Goal: Task Accomplishment & Management: Use online tool/utility

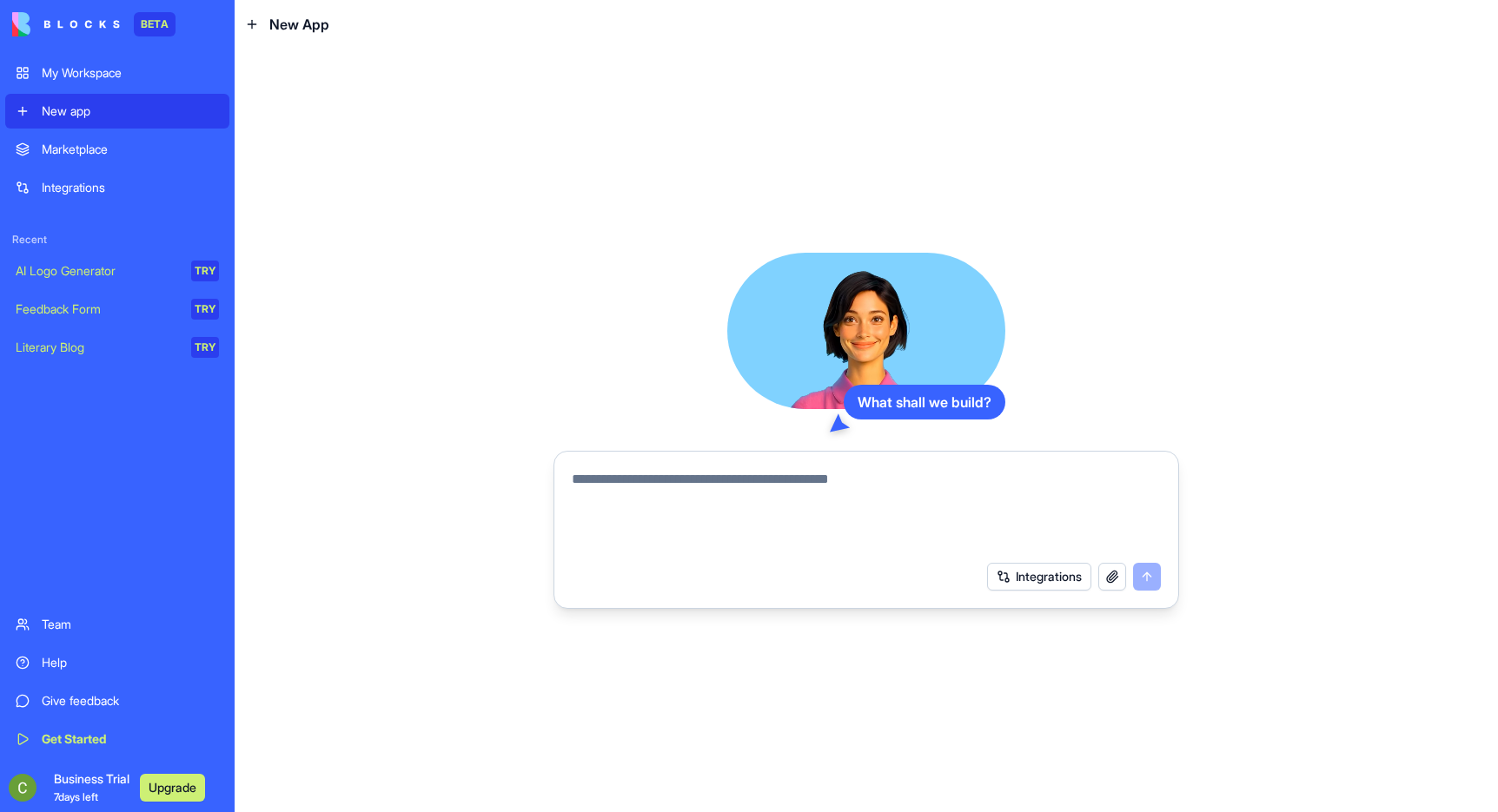
click at [707, 503] on textarea at bounding box center [867, 510] width 589 height 83
drag, startPoint x: 610, startPoint y: 486, endPoint x: 624, endPoint y: 469, distance: 22.0
click at [843, 490] on textarea at bounding box center [867, 510] width 589 height 83
type textarea "*"
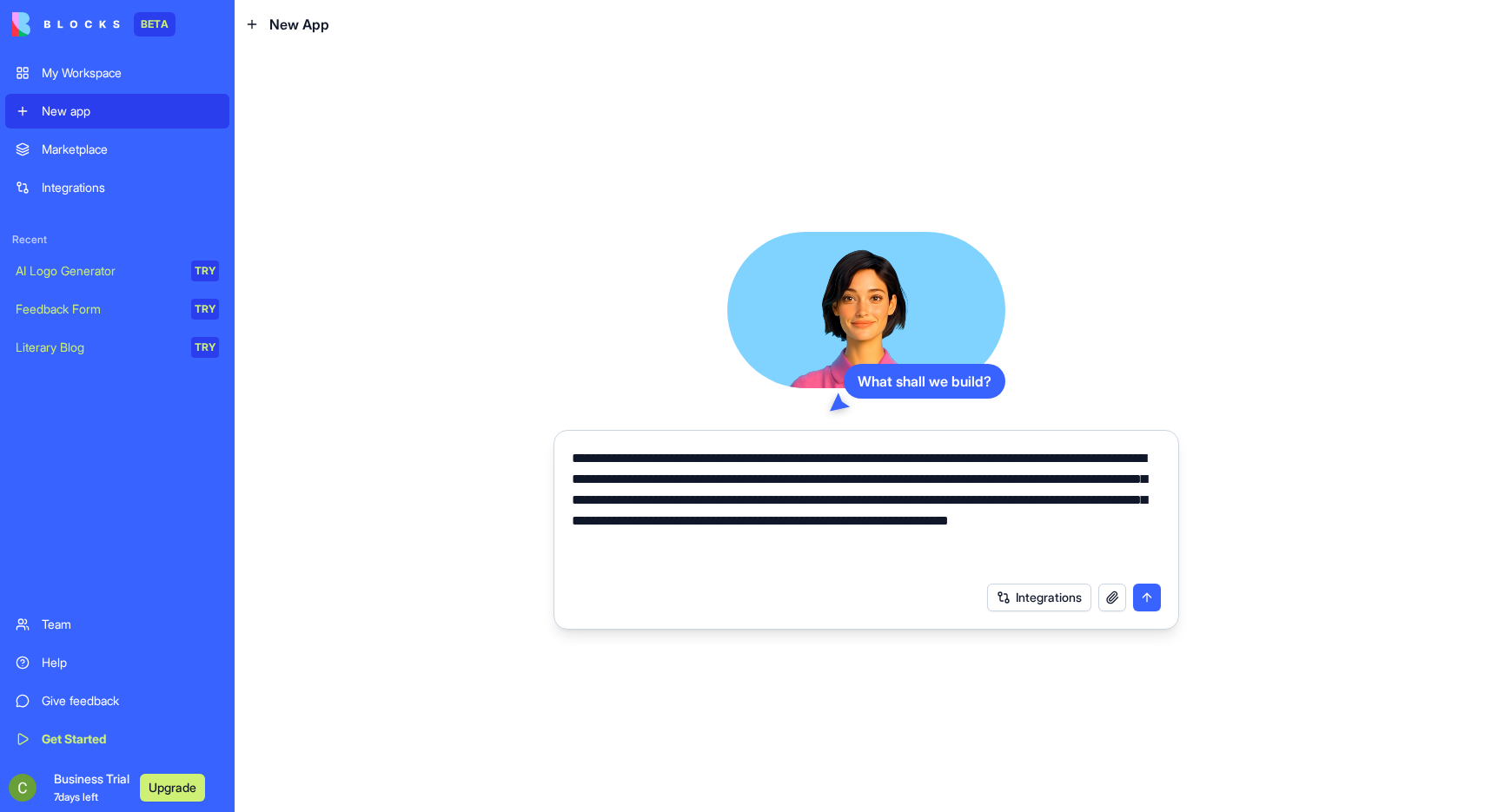
type textarea "**********"
click at [1146, 599] on button "submit" at bounding box center [1146, 598] width 28 height 28
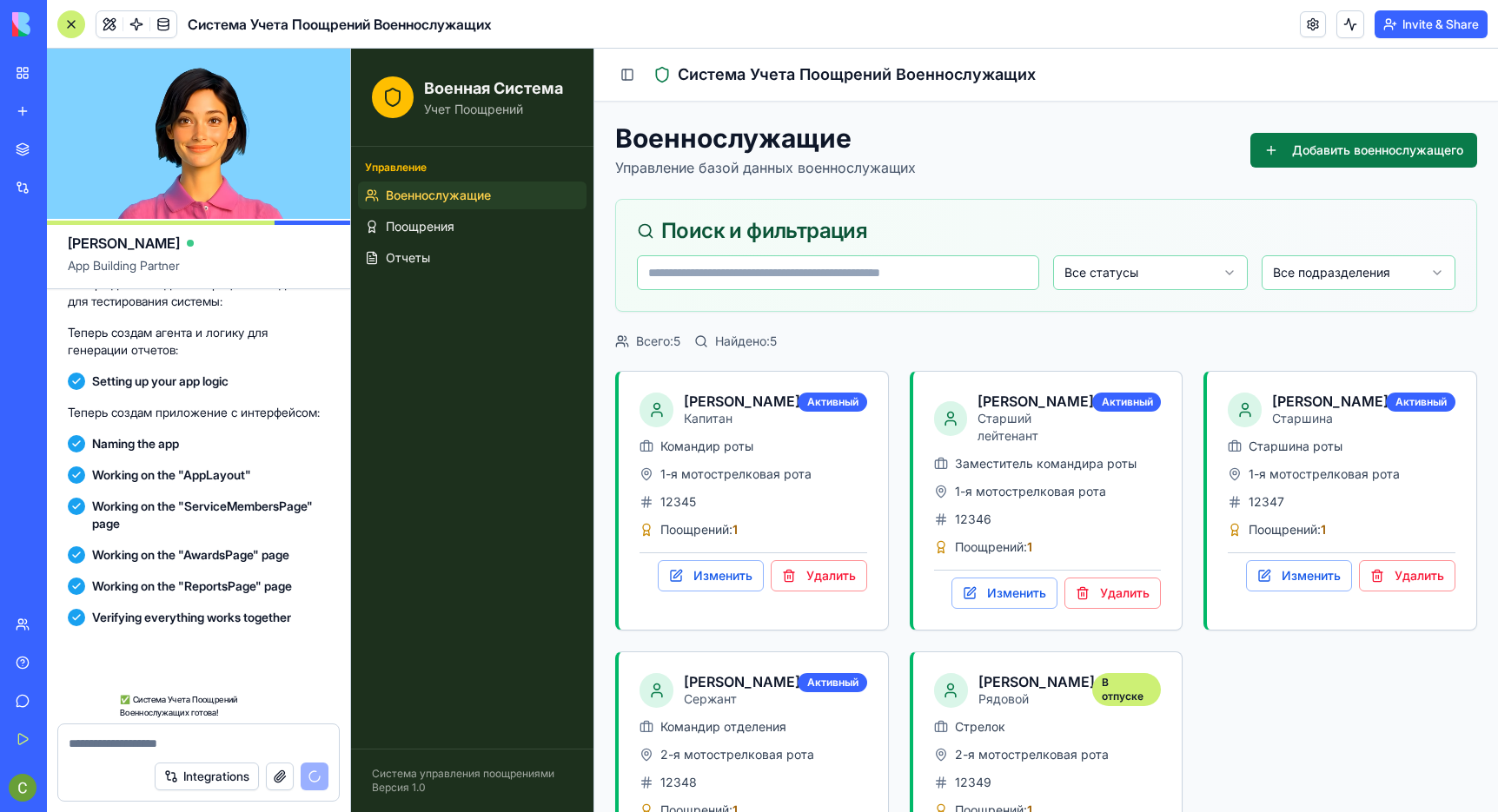
scroll to position [795, 0]
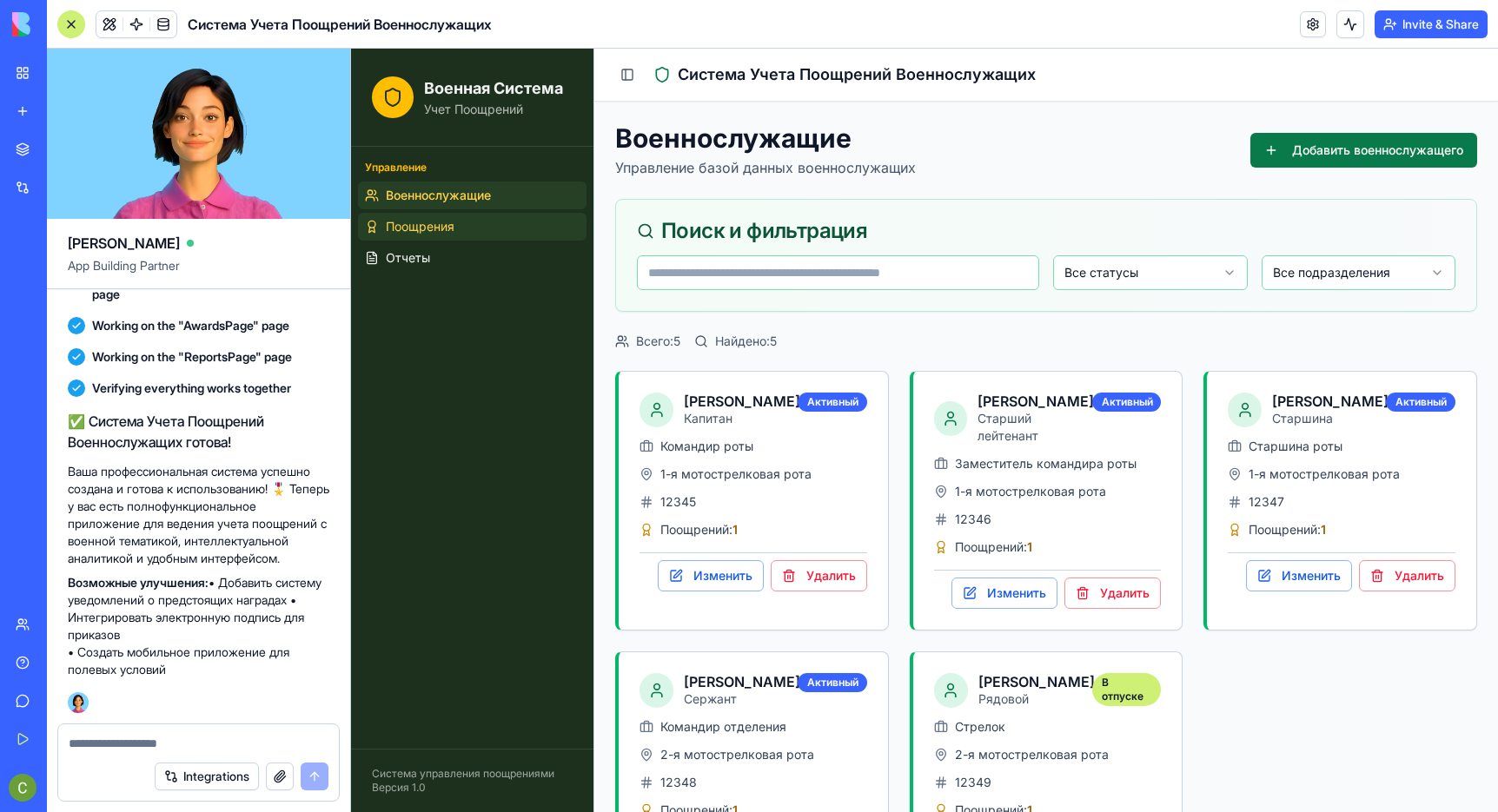
click at [446, 228] on span "Поощрения" at bounding box center [420, 226] width 68 height 17
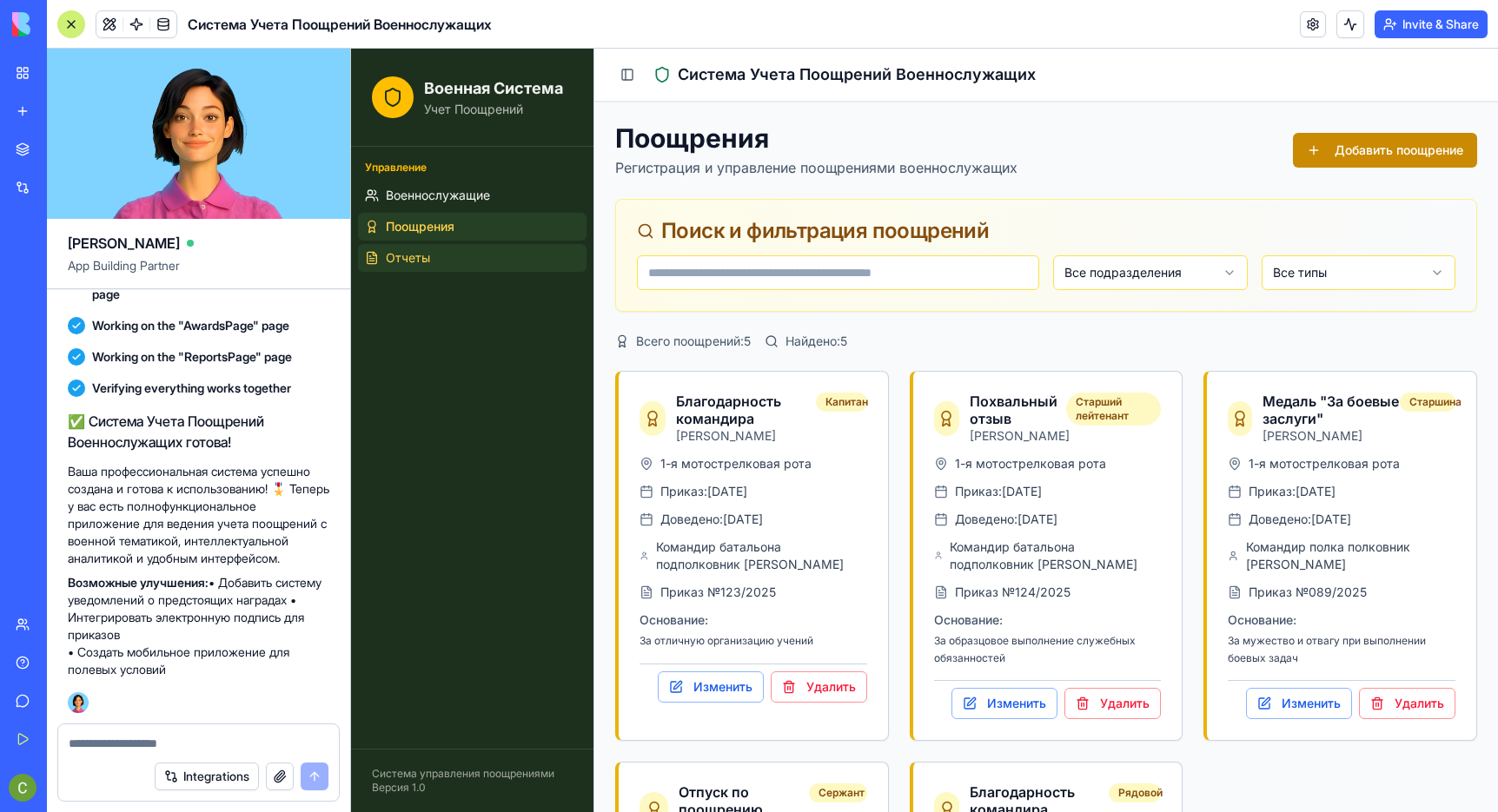
click at [446, 258] on link "Отчеты" at bounding box center [471, 258] width 228 height 28
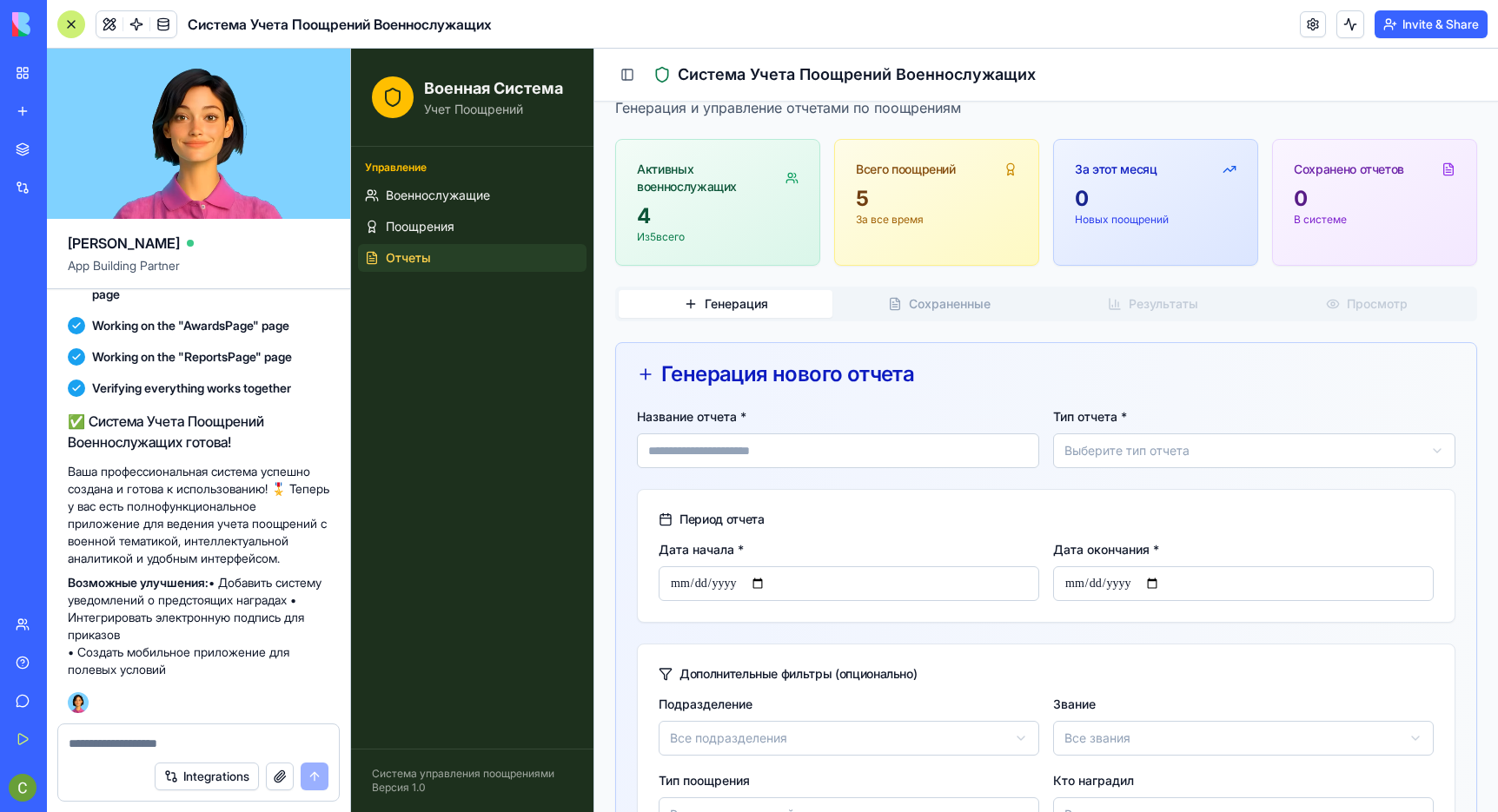
scroll to position [174, 0]
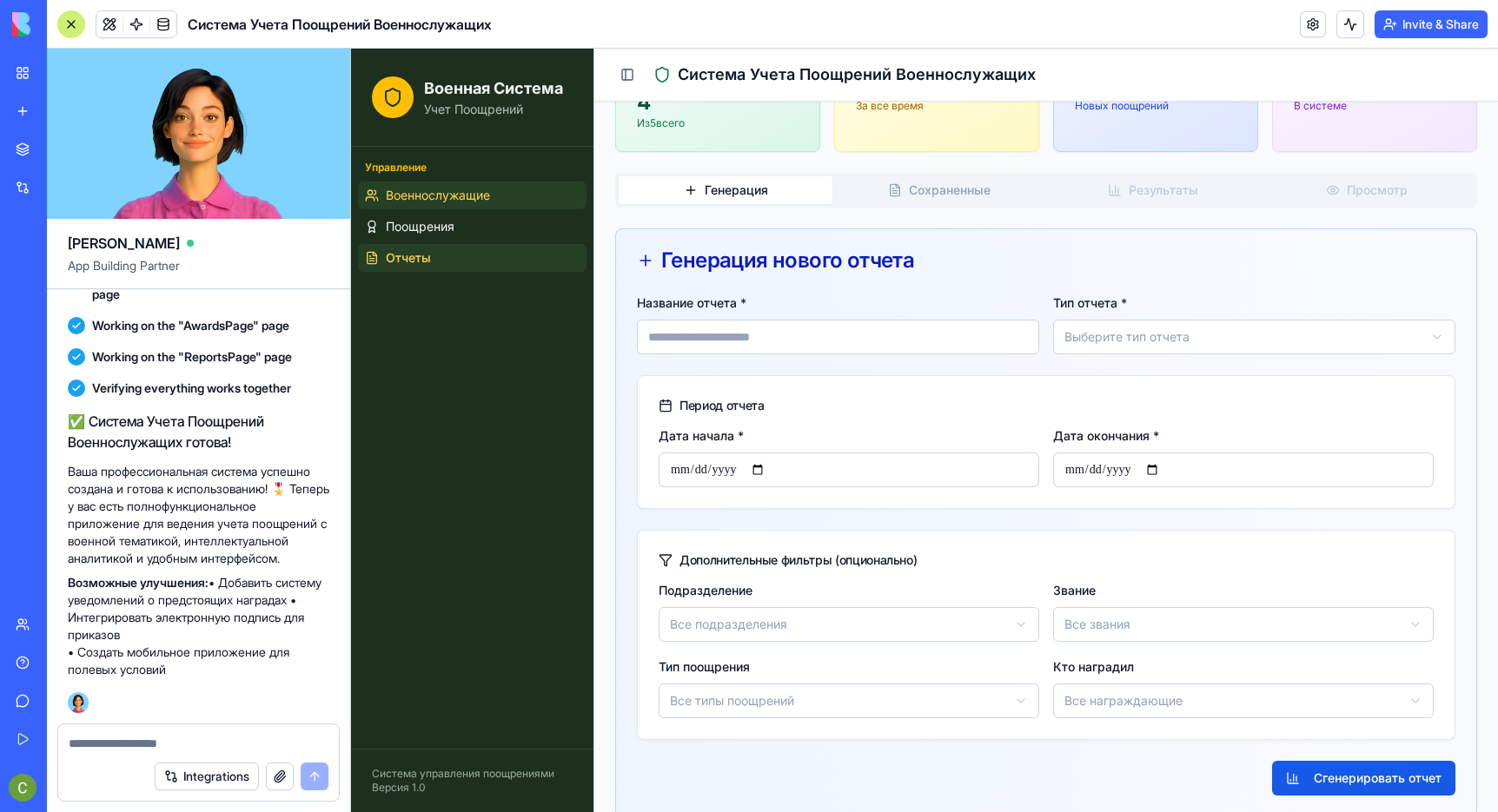
click at [512, 200] on link "Военнослужащие" at bounding box center [471, 196] width 228 height 28
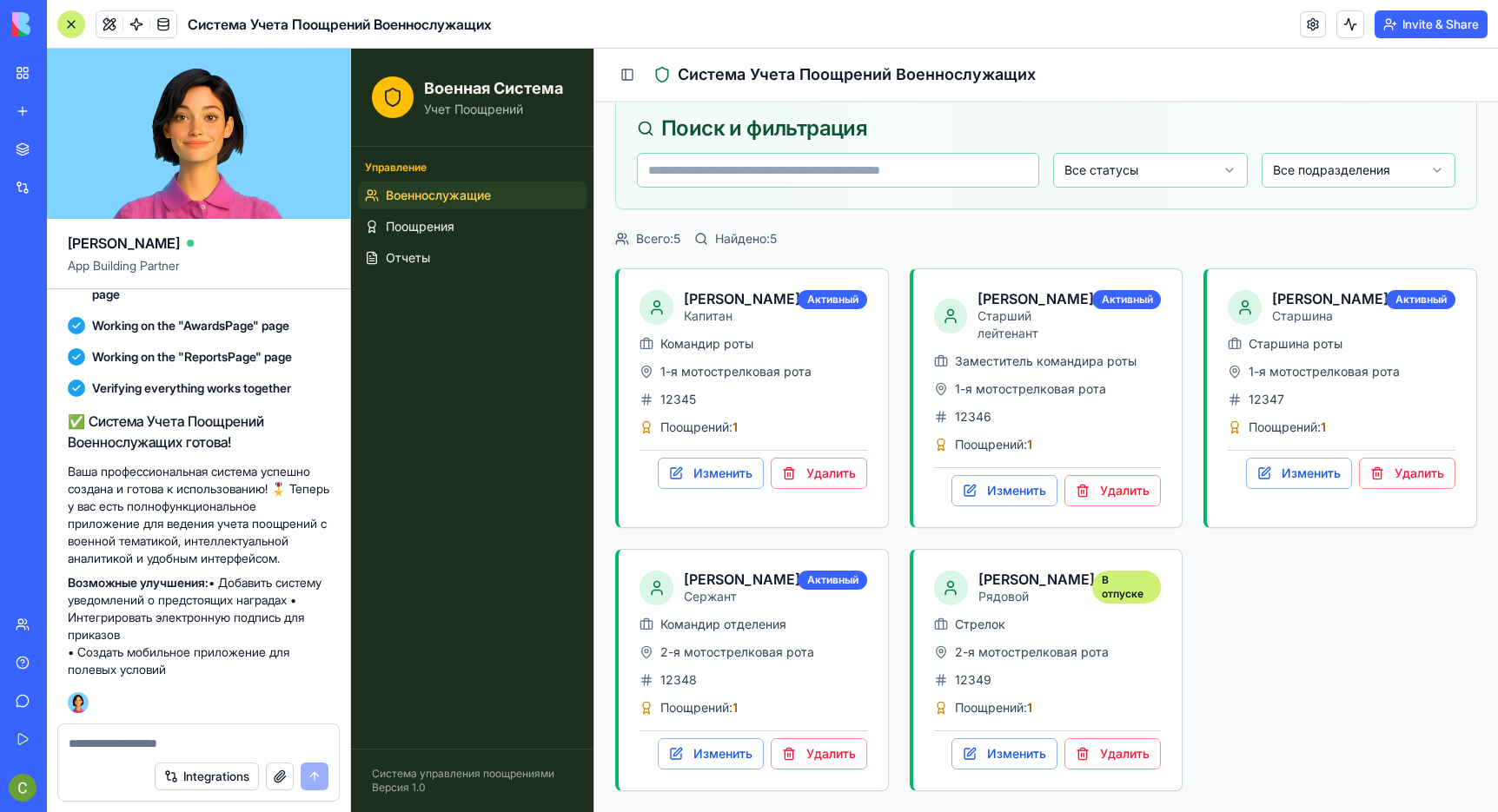
scroll to position [120, 0]
drag, startPoint x: 230, startPoint y: 582, endPoint x: 123, endPoint y: 614, distance: 111.7
click at [123, 614] on p "Возможные улучшения: • Добавить систему уведомлений о предстоящих наградах • Ин…" at bounding box center [198, 626] width 261 height 104
copy p "Добавить систему уведомлений о предстоящих наградах"
click at [196, 739] on textarea at bounding box center [198, 743] width 260 height 17
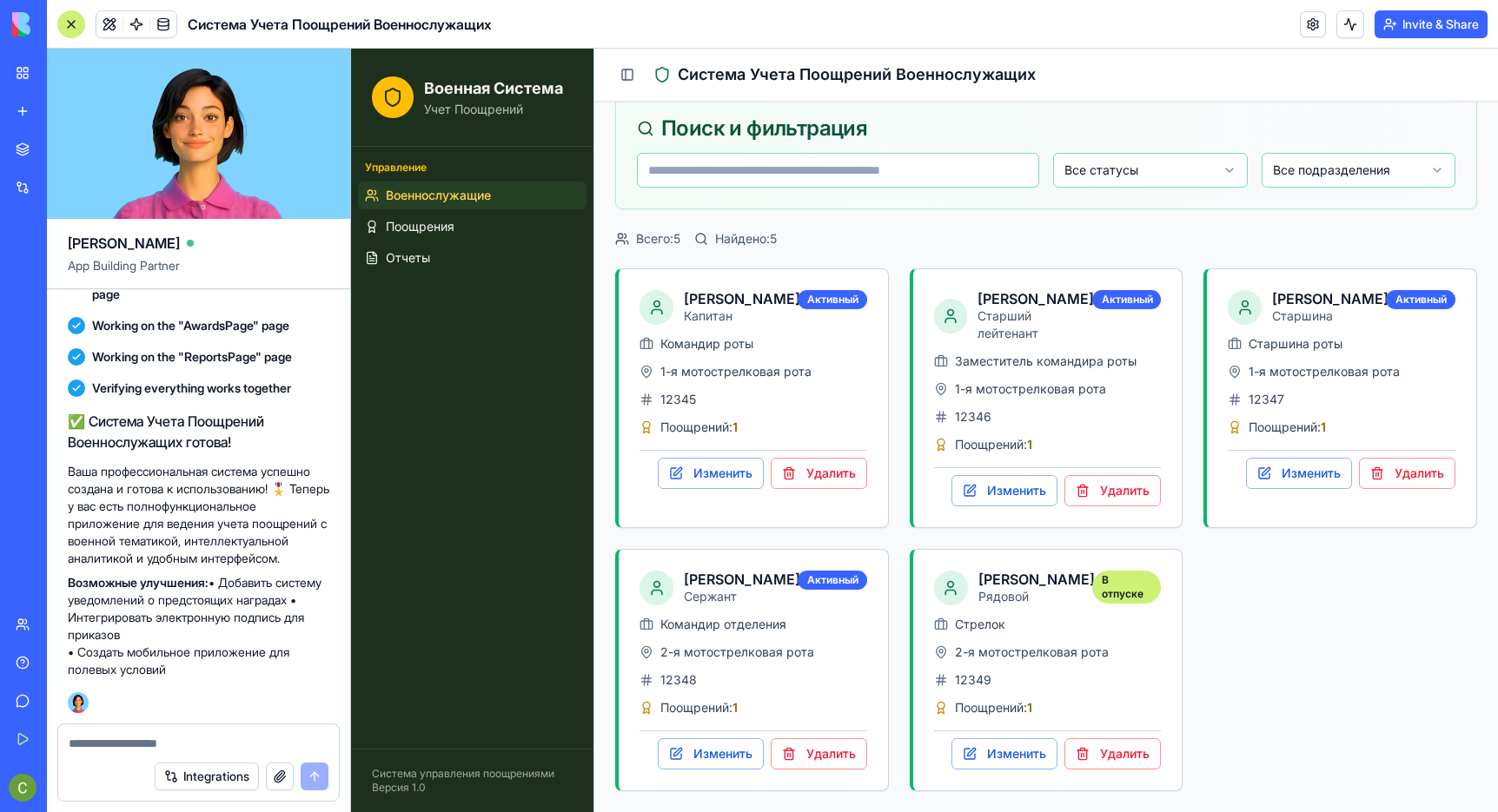
paste textarea "**********"
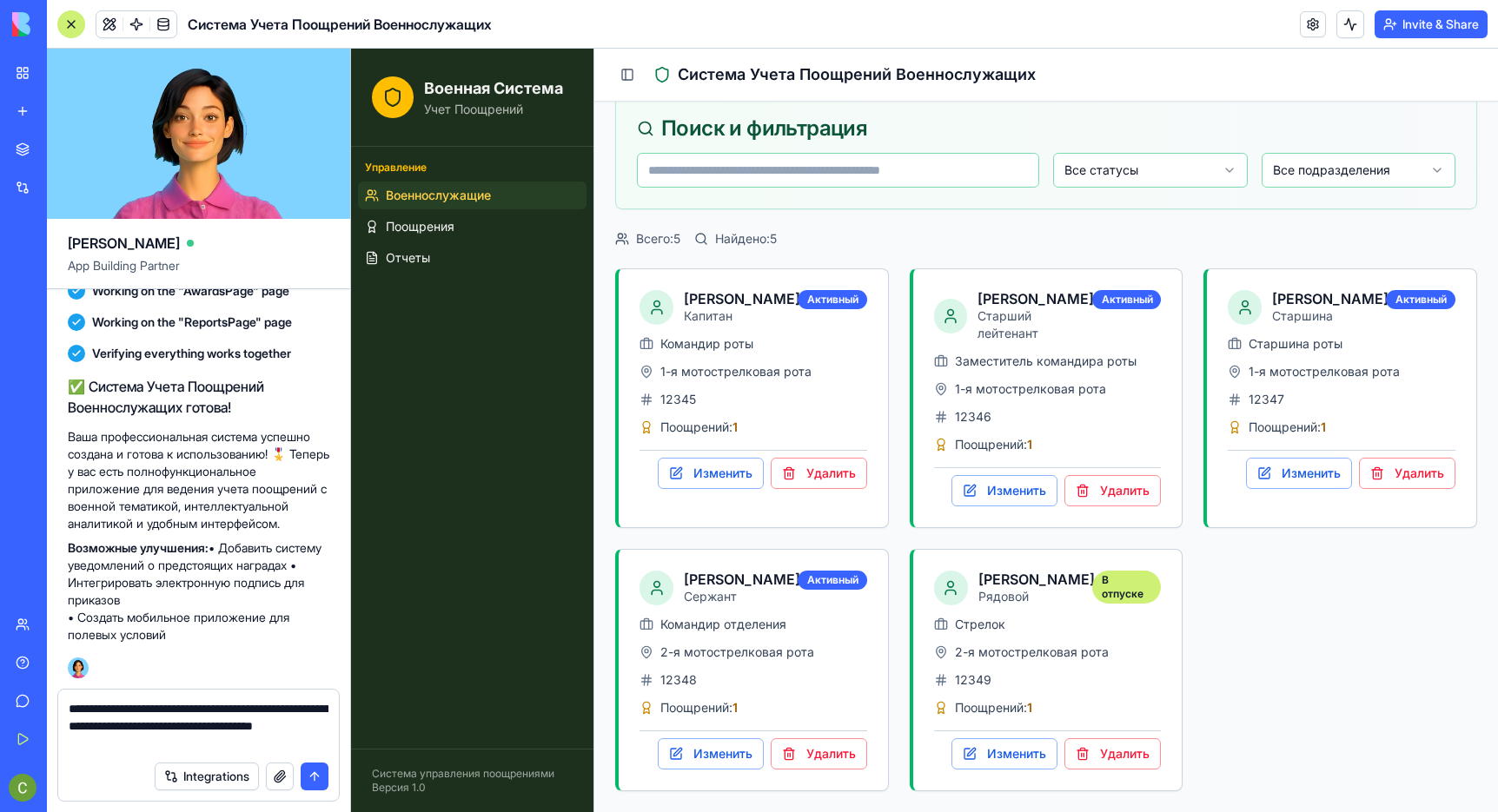
type textarea "**********"
click at [323, 783] on button "submit" at bounding box center [315, 776] width 28 height 28
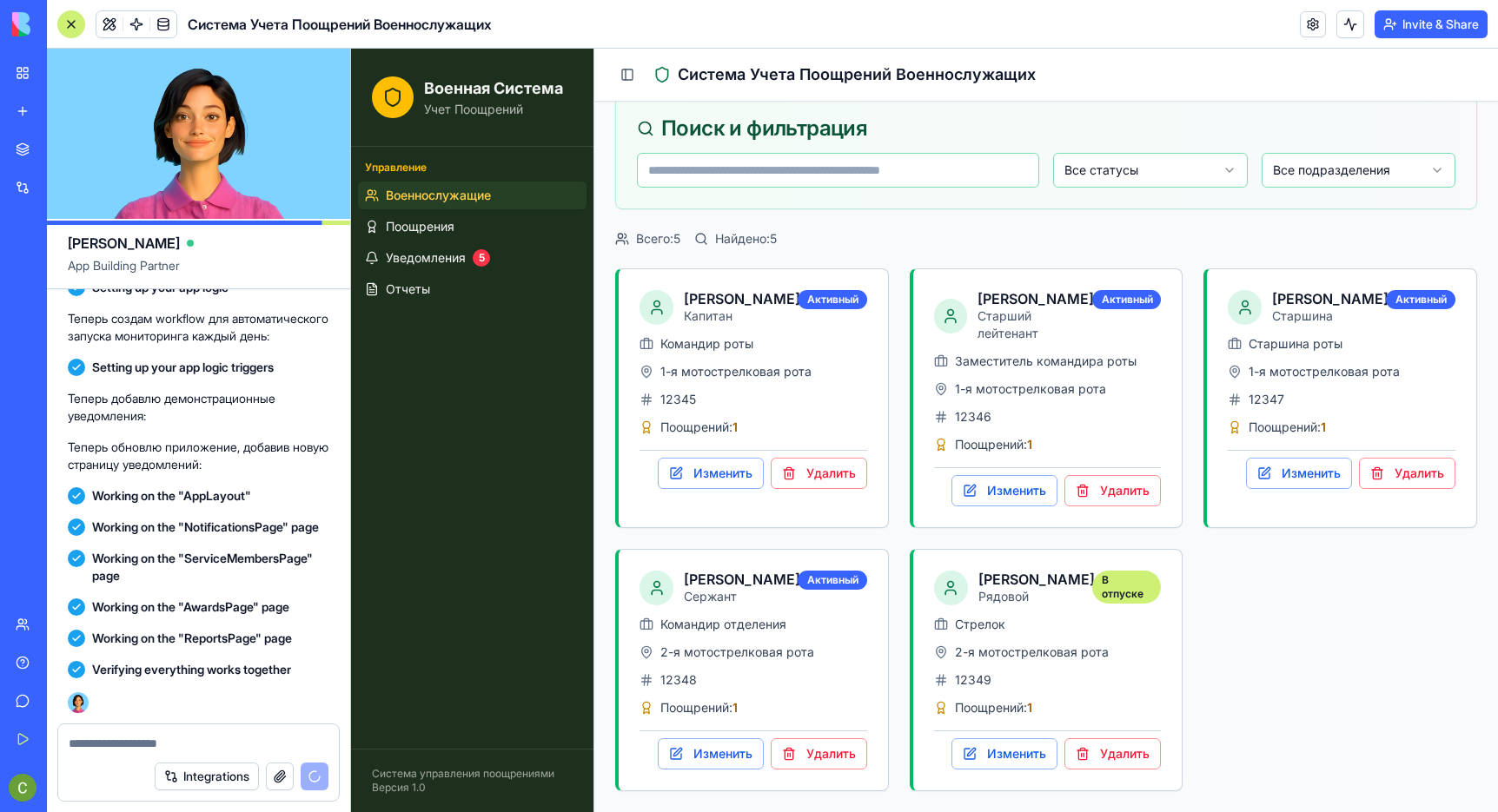
scroll to position [2615, 0]
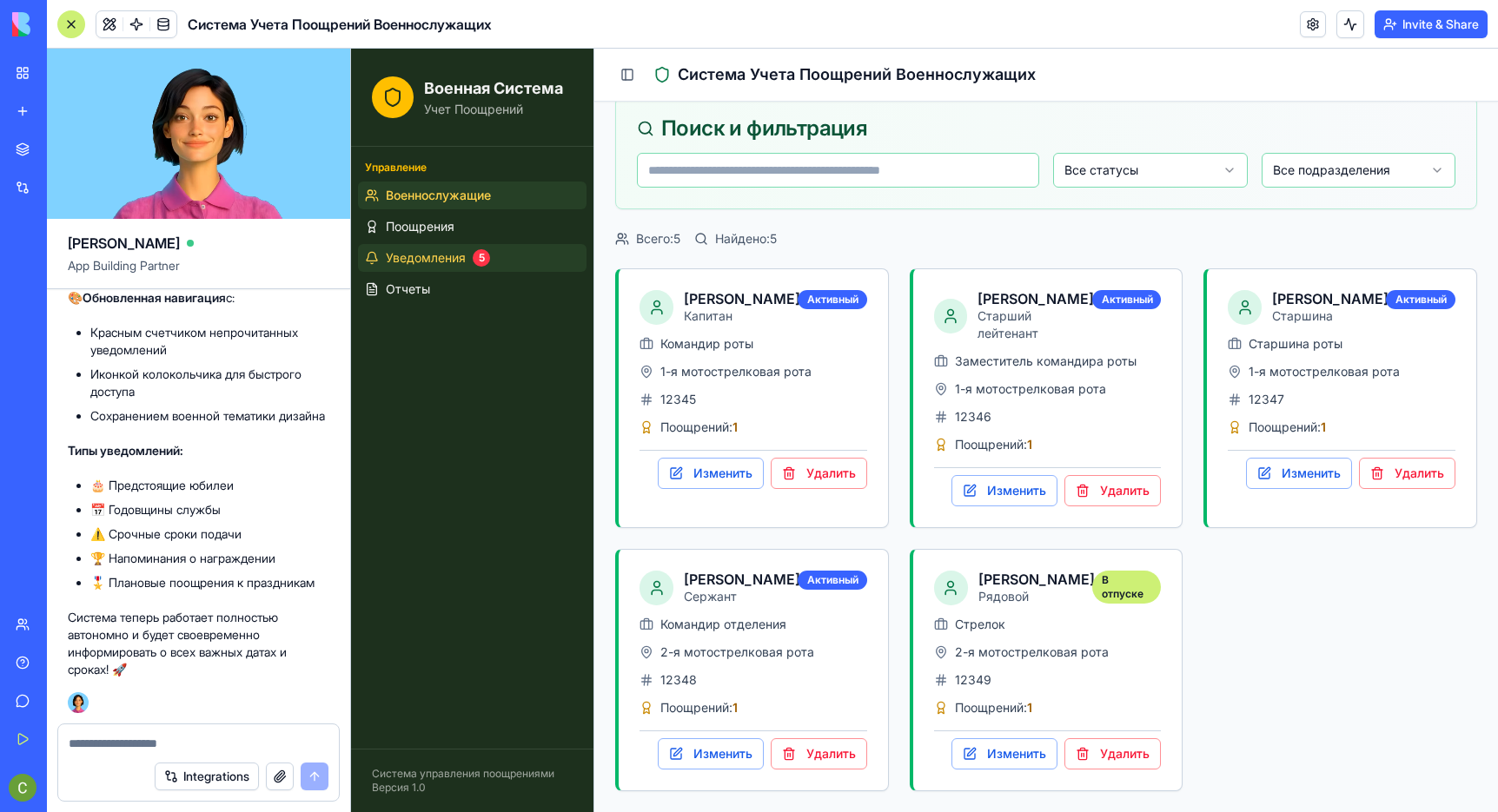
click at [503, 259] on link "Уведомления 5" at bounding box center [471, 258] width 228 height 28
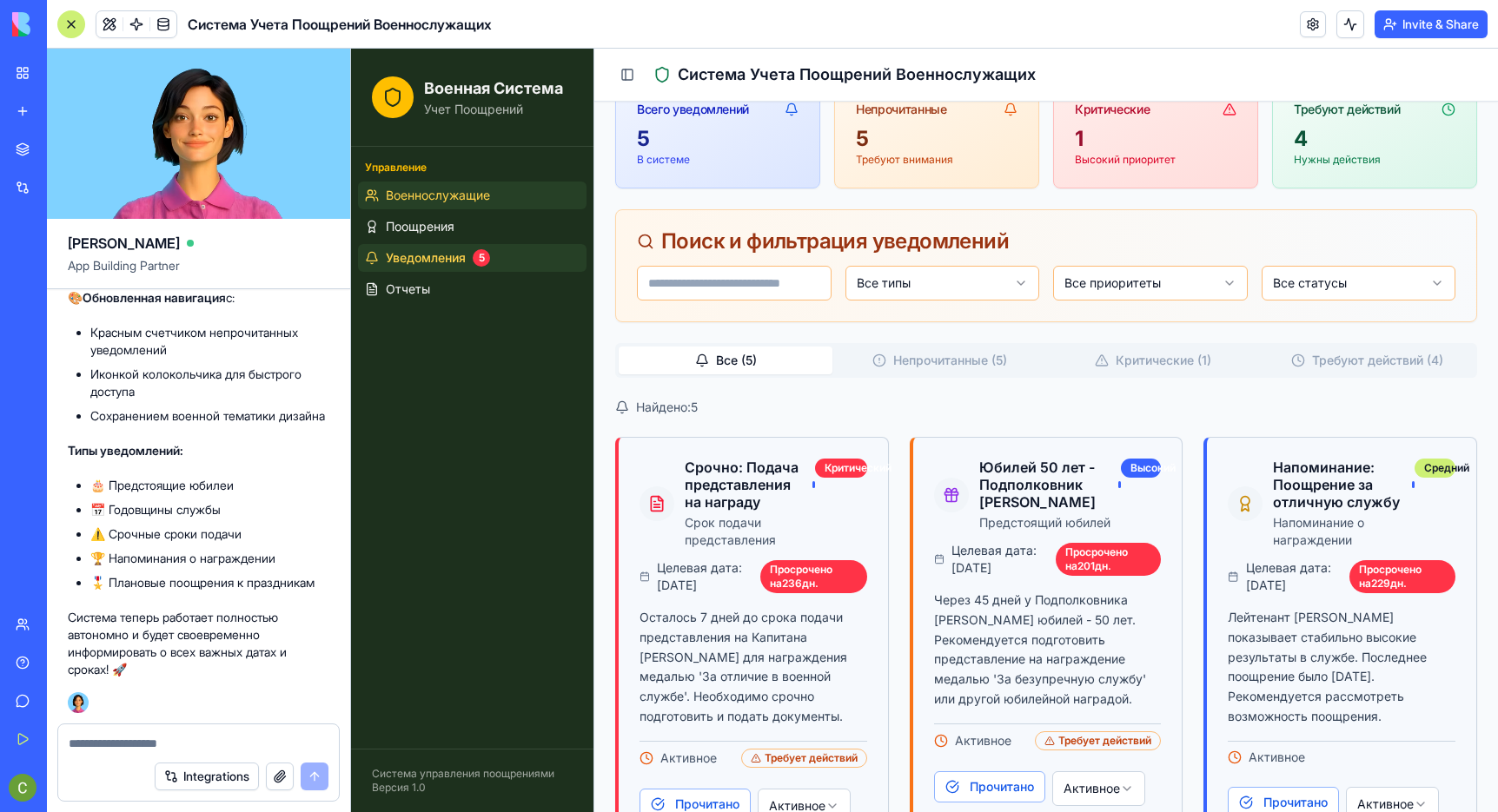
click at [461, 200] on span "Военнослужащие" at bounding box center [437, 196] width 104 height 17
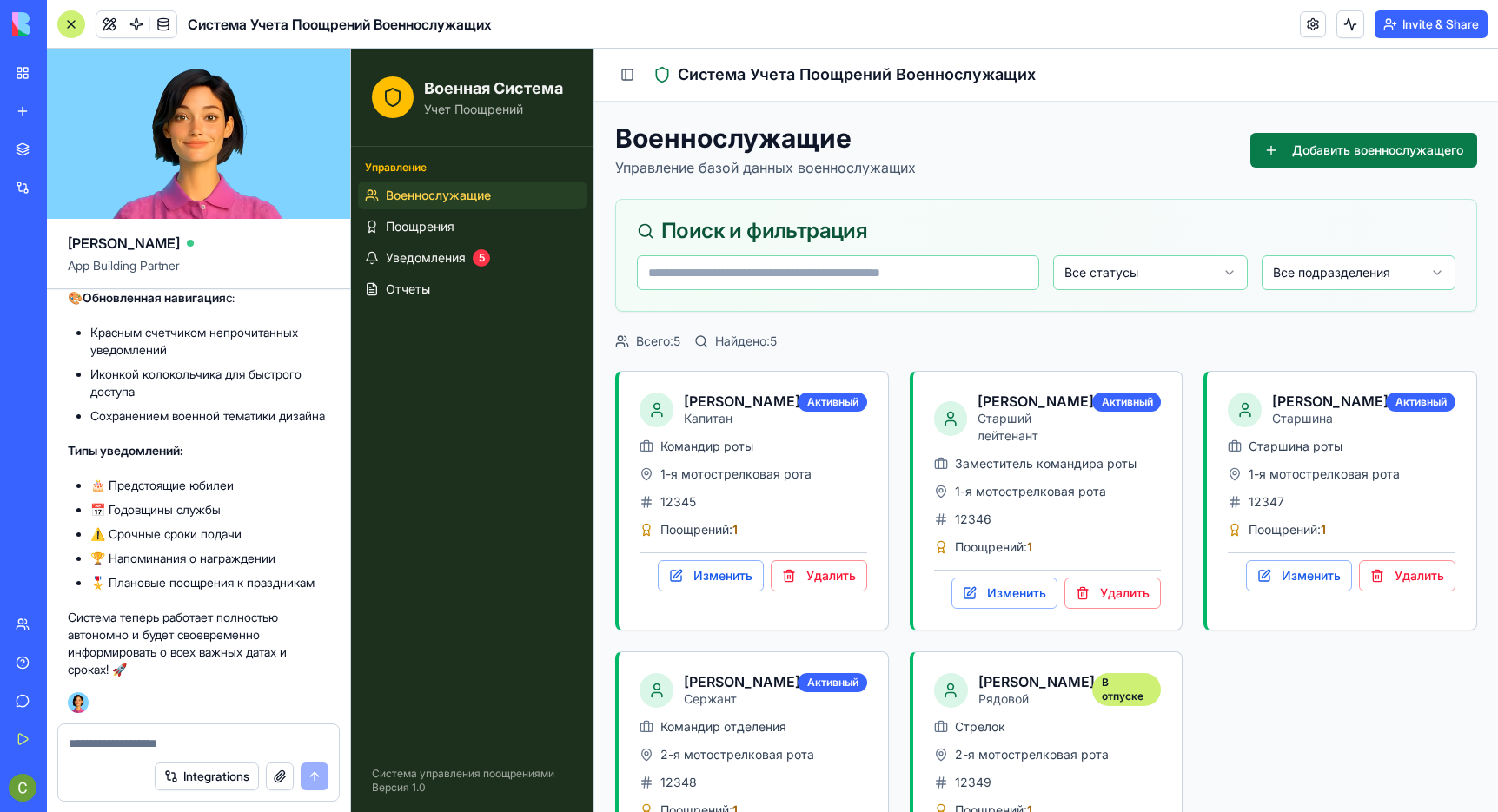
click at [256, 749] on textarea at bounding box center [198, 743] width 260 height 17
click at [1317, 24] on link at bounding box center [1313, 24] width 26 height 26
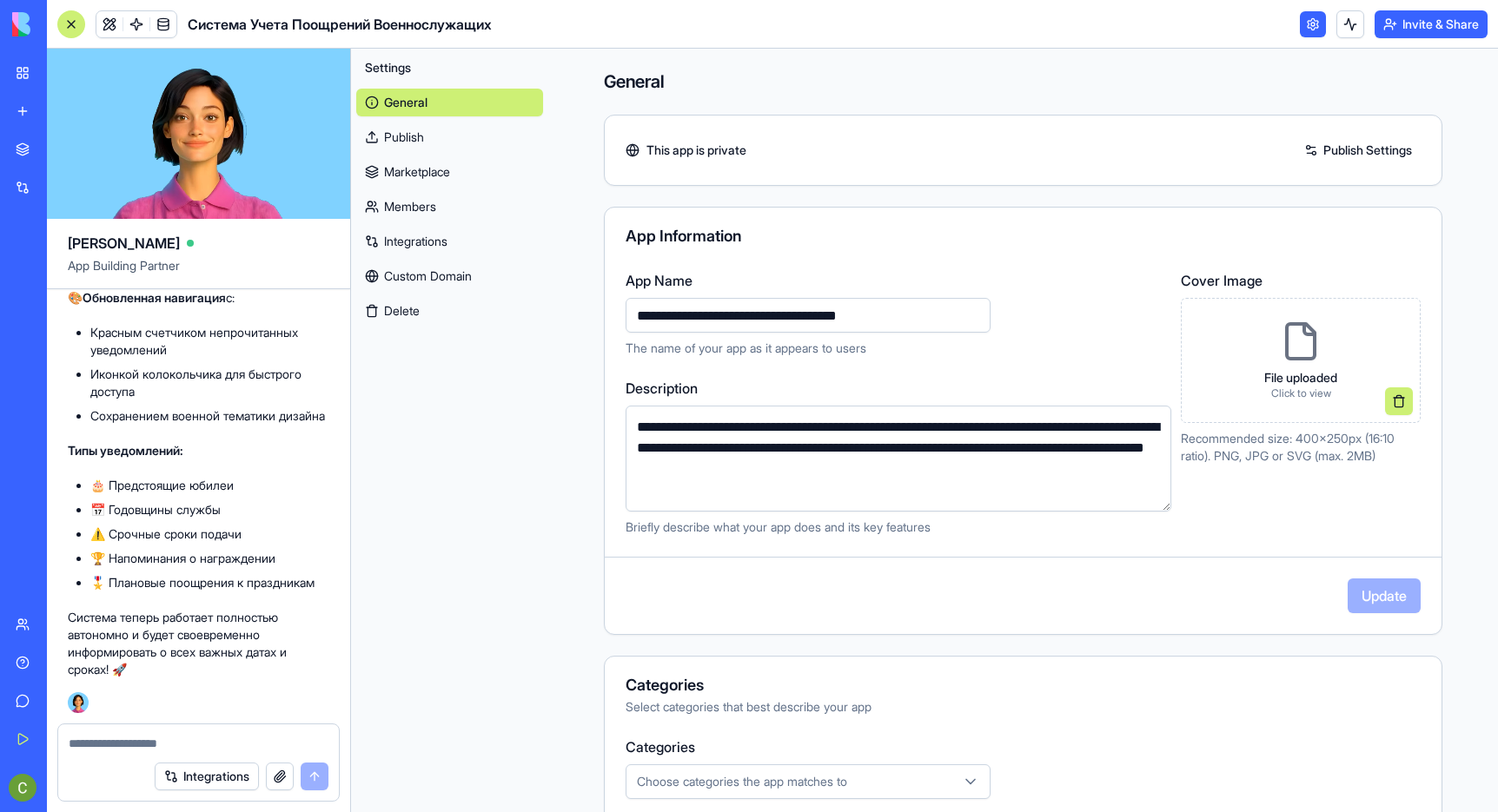
click at [415, 149] on link "Publish" at bounding box center [449, 137] width 187 height 28
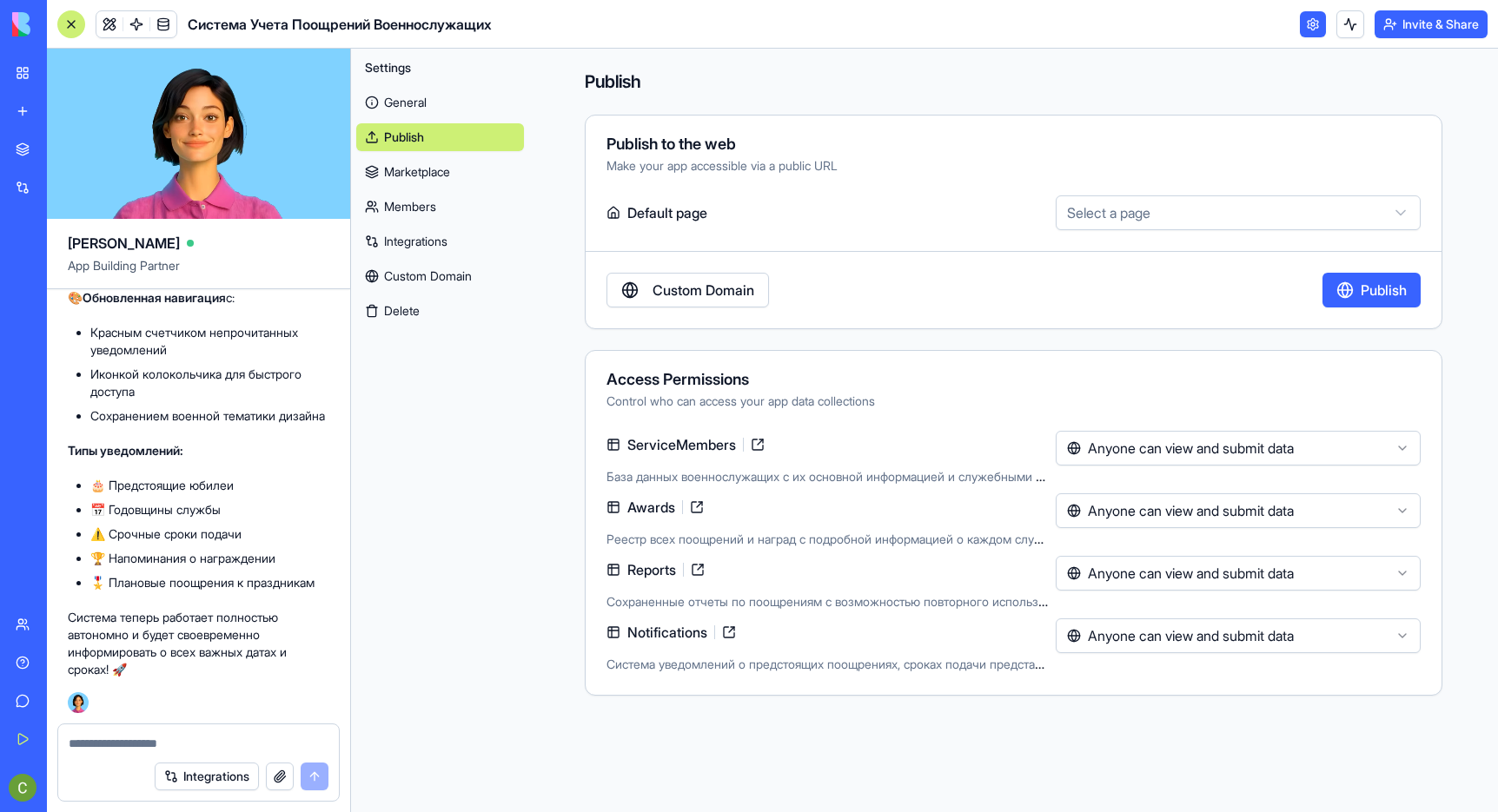
click at [678, 288] on link "Custom Domain" at bounding box center [687, 290] width 163 height 35
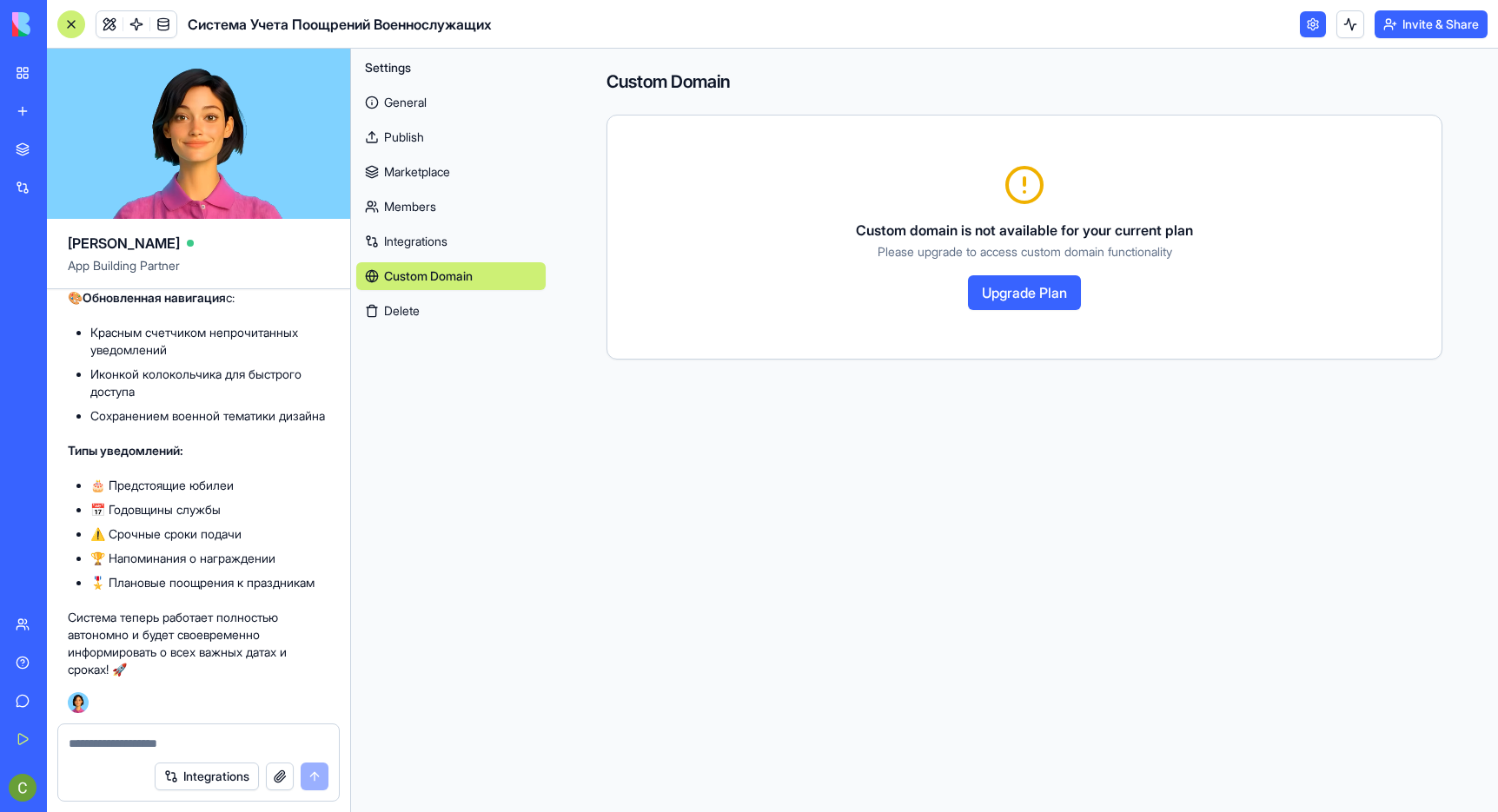
click at [458, 246] on link "Integrations" at bounding box center [450, 241] width 190 height 28
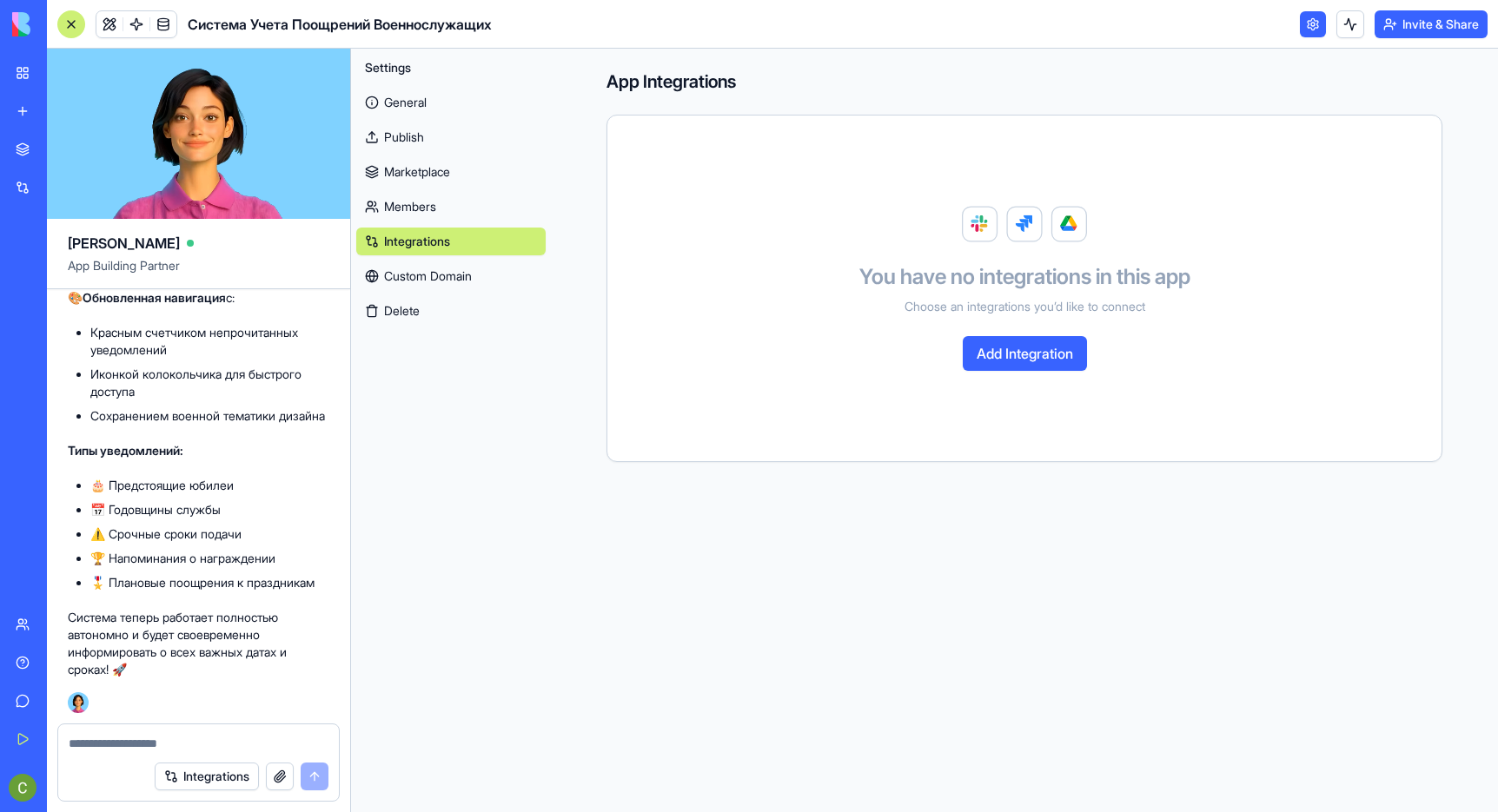
click at [474, 211] on link "Members" at bounding box center [450, 207] width 190 height 28
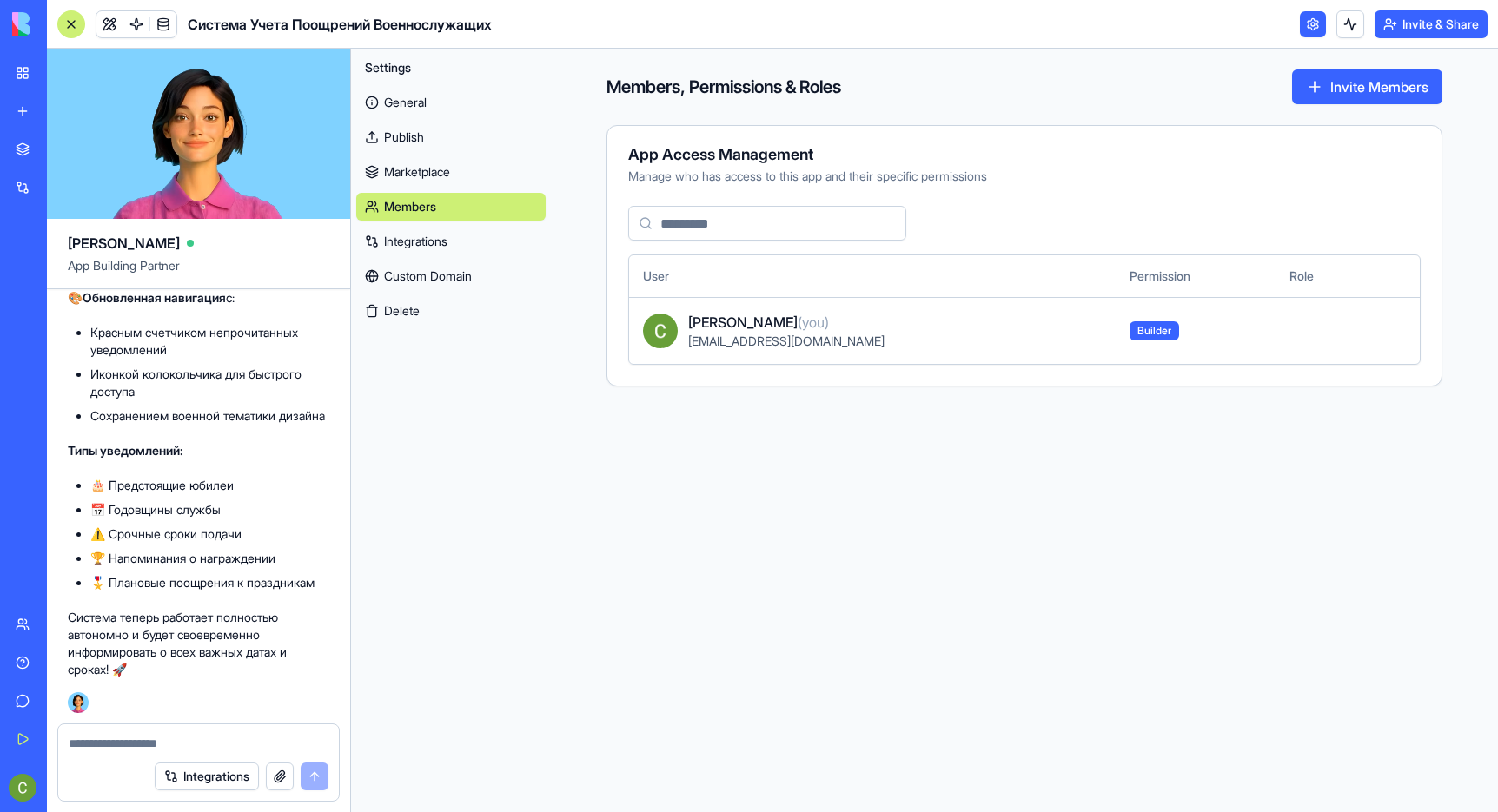
click at [431, 170] on link "Marketplace" at bounding box center [450, 172] width 190 height 28
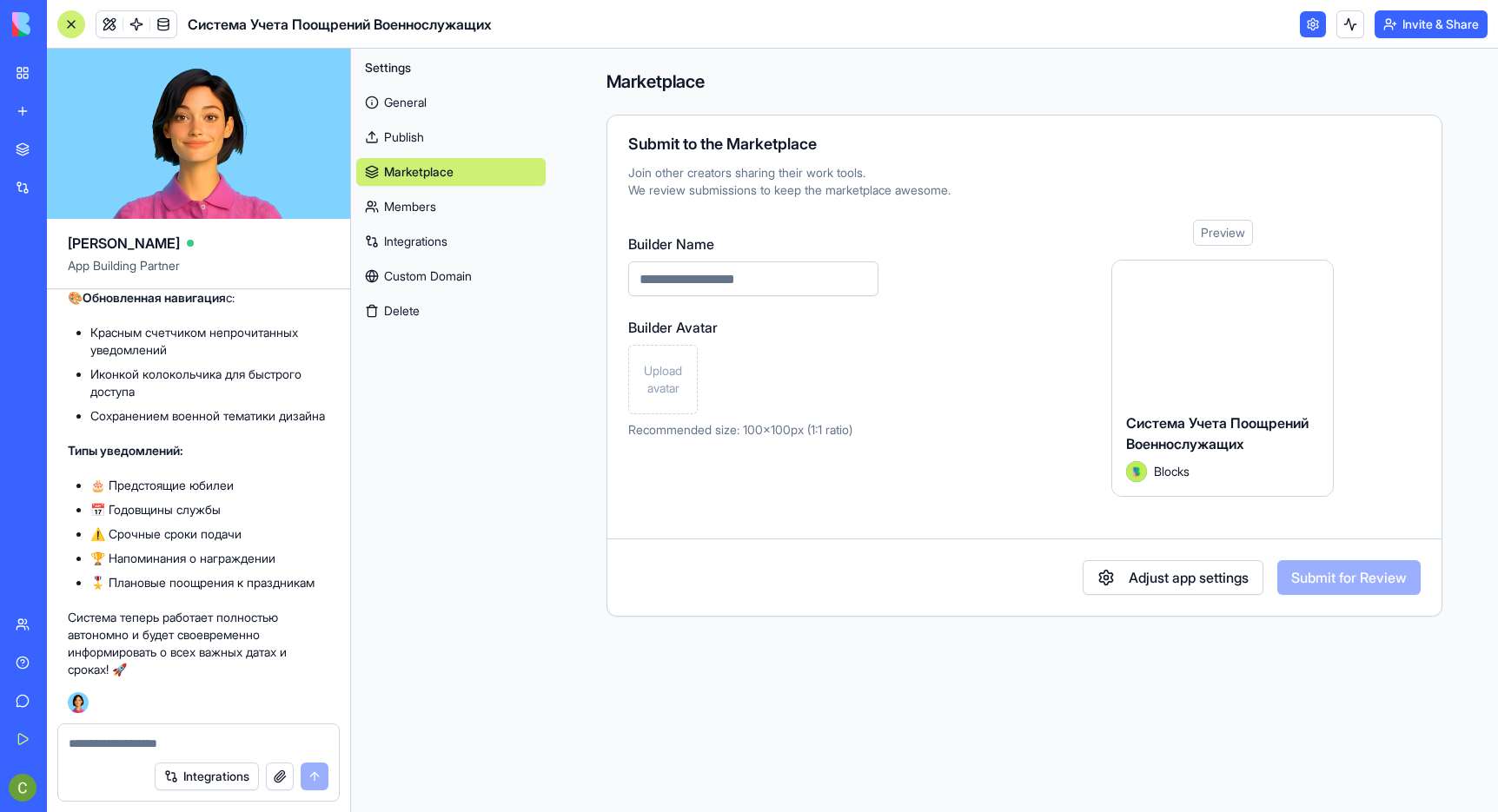
click at [443, 278] on link "Custom Domain" at bounding box center [450, 276] width 190 height 28
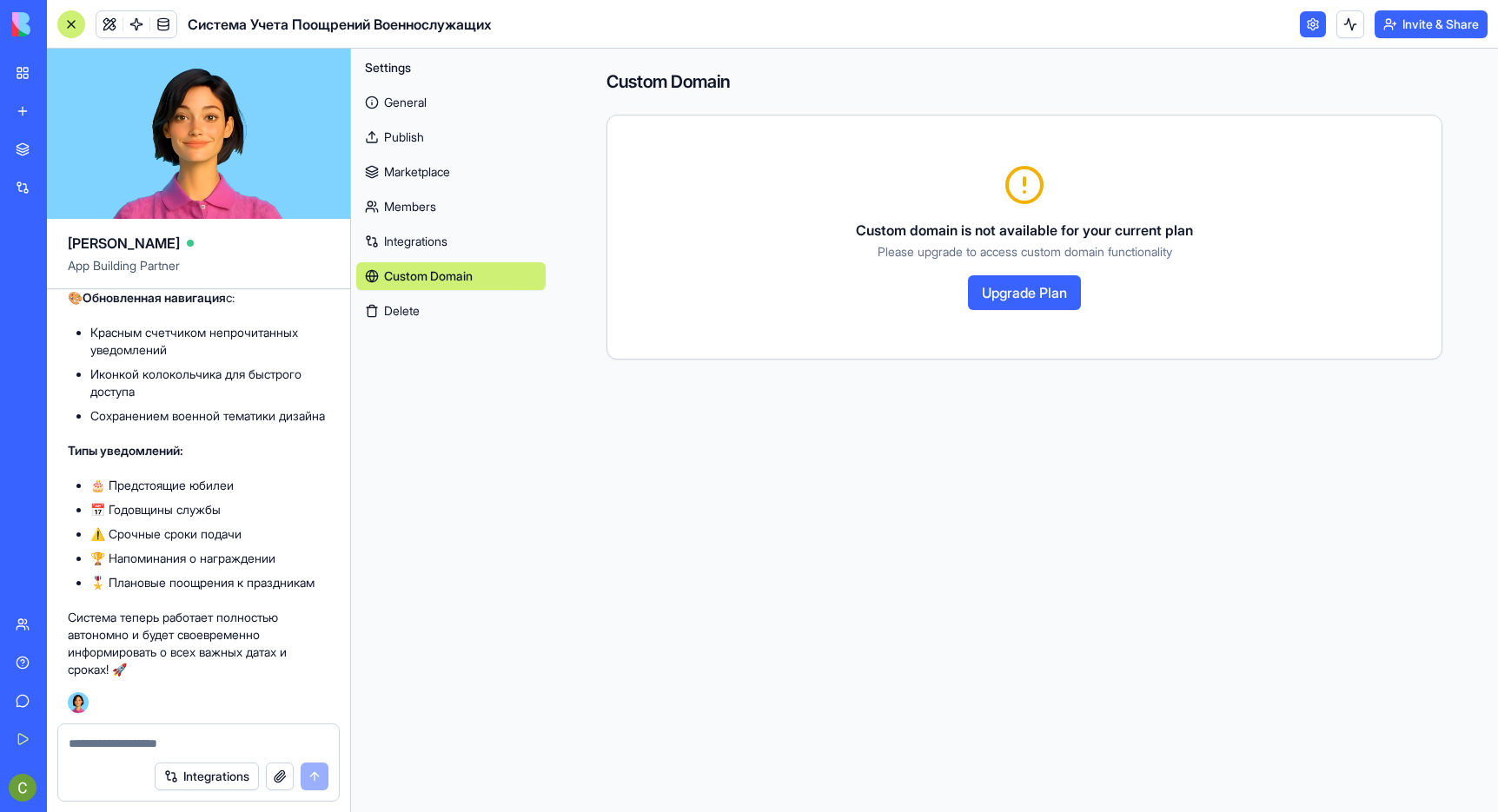
click at [1042, 299] on button "Upgrade Plan" at bounding box center [1024, 293] width 113 height 35
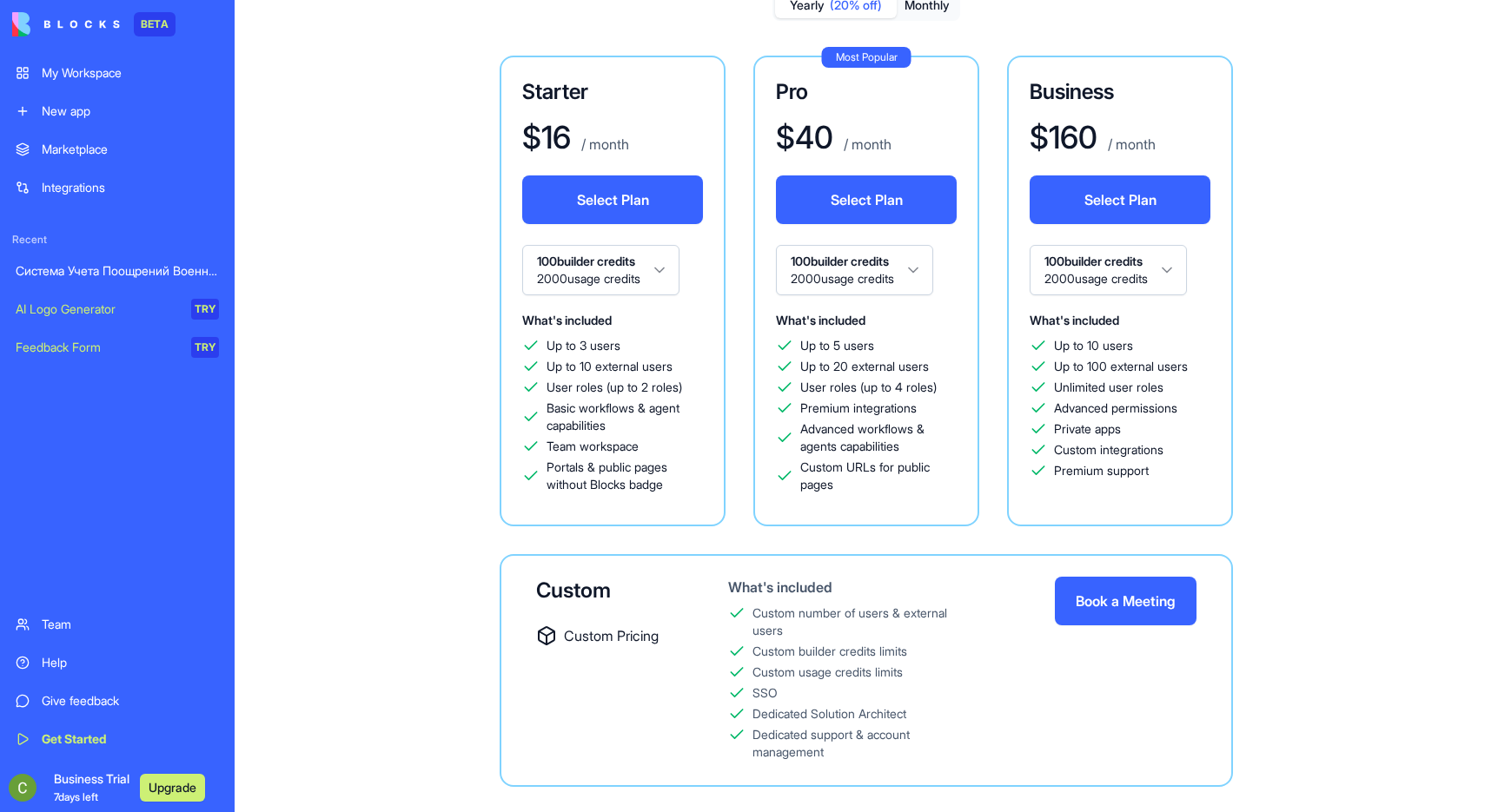
scroll to position [171, 0]
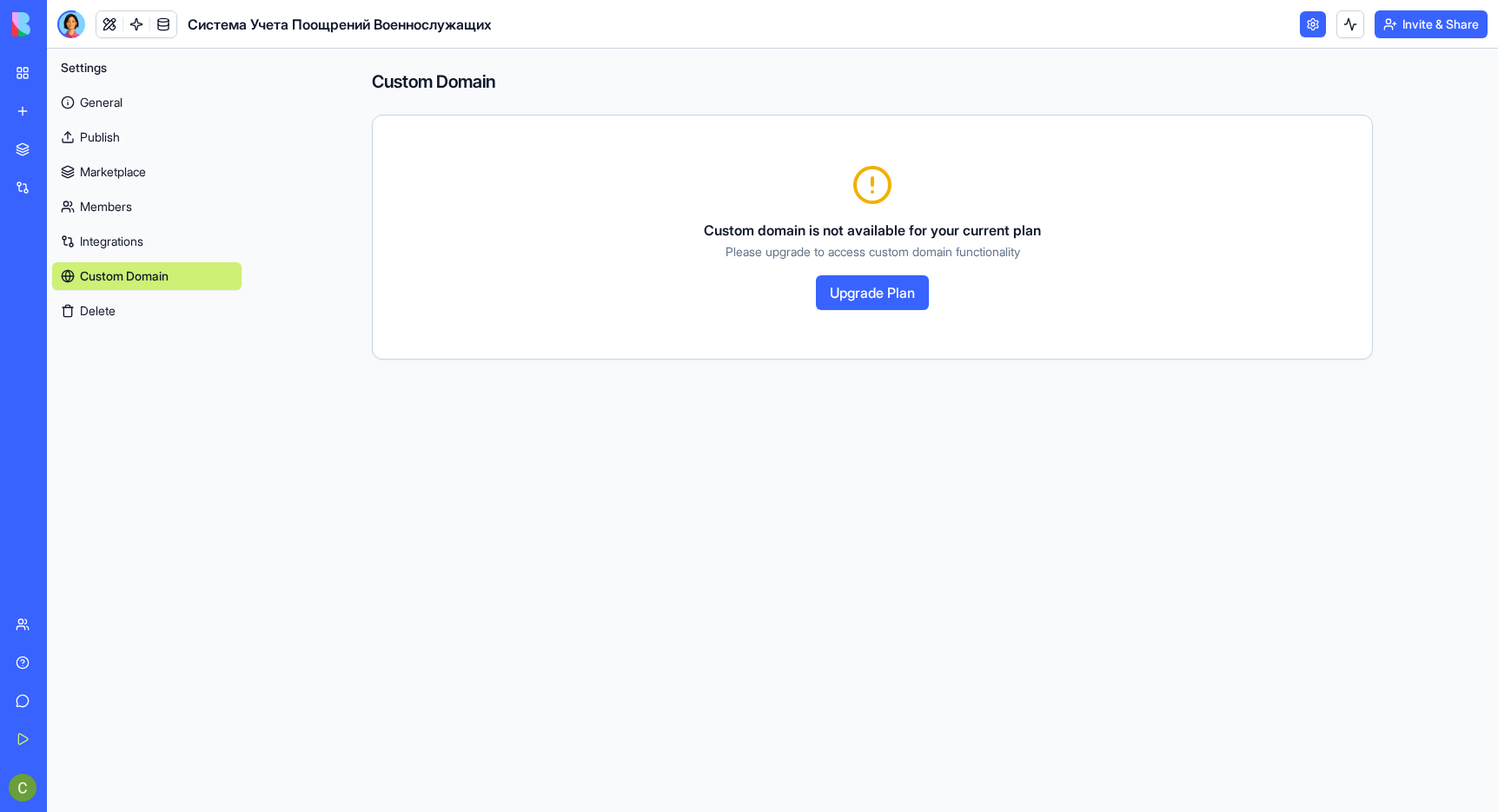
click at [65, 76] on div "My Workspace" at bounding box center [53, 73] width 23 height 17
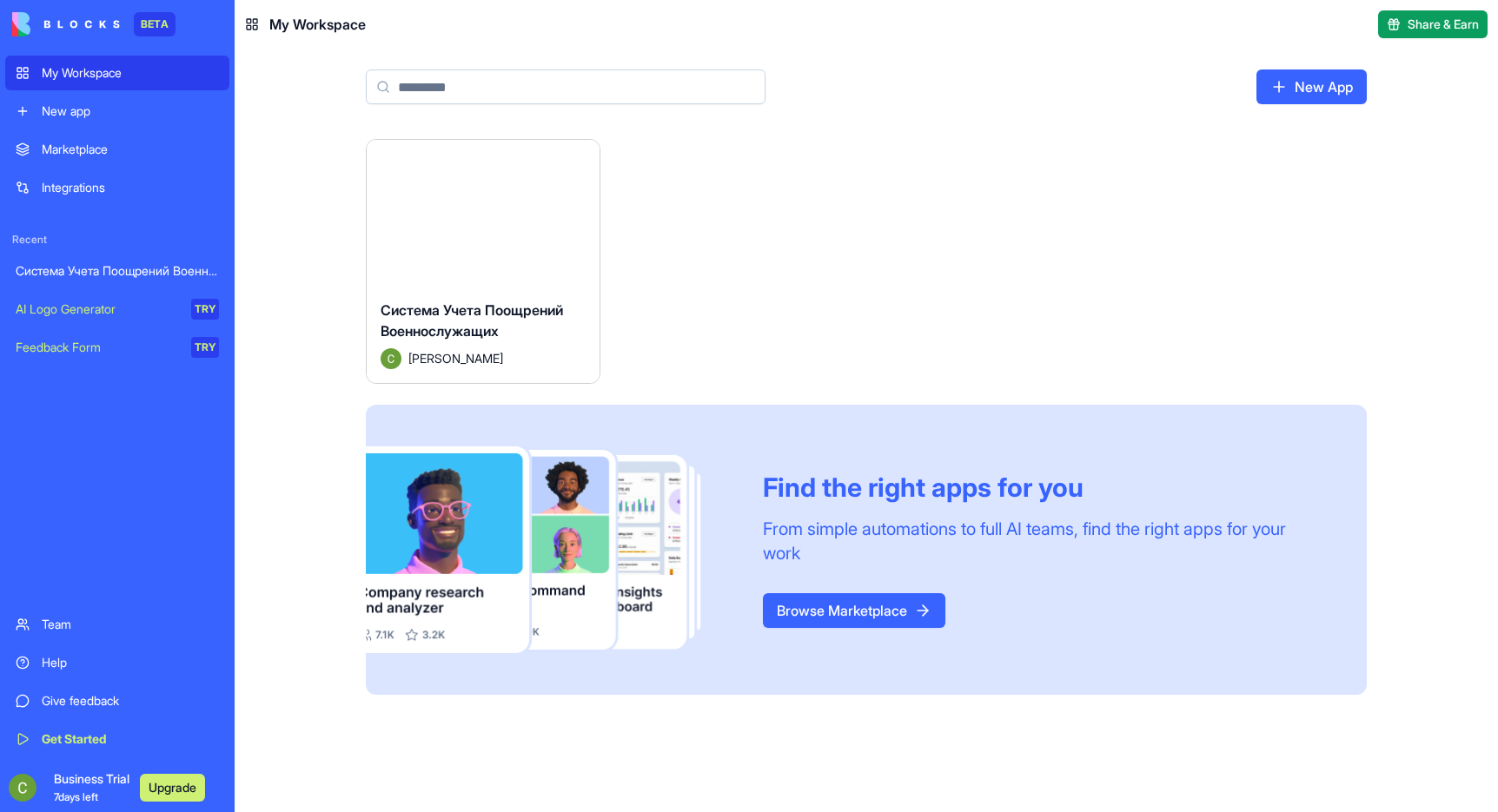
click at [461, 222] on button "Launch" at bounding box center [483, 213] width 130 height 35
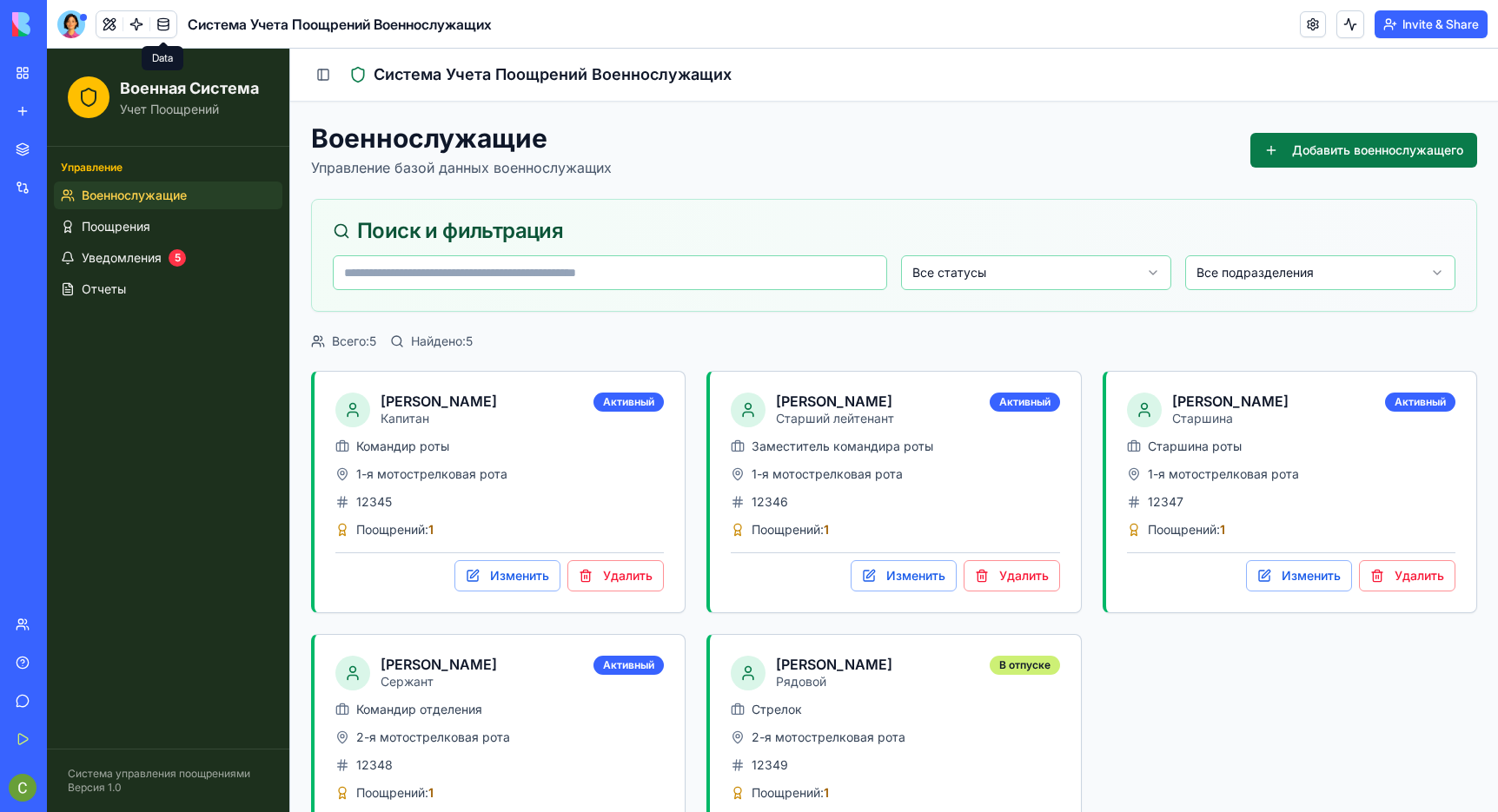
click at [166, 24] on link at bounding box center [164, 24] width 26 height 26
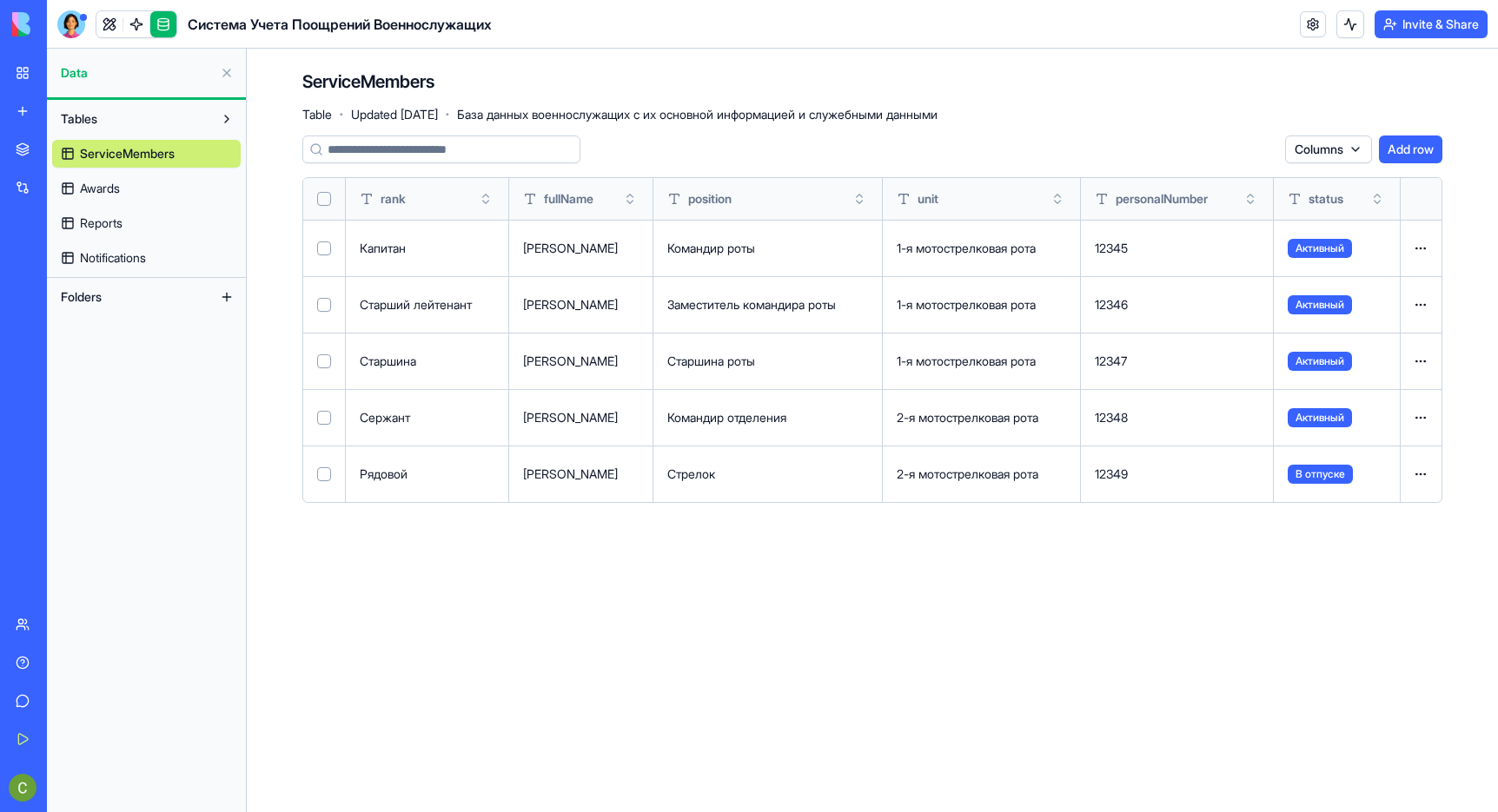
click at [137, 192] on link "Awards" at bounding box center [147, 189] width 189 height 28
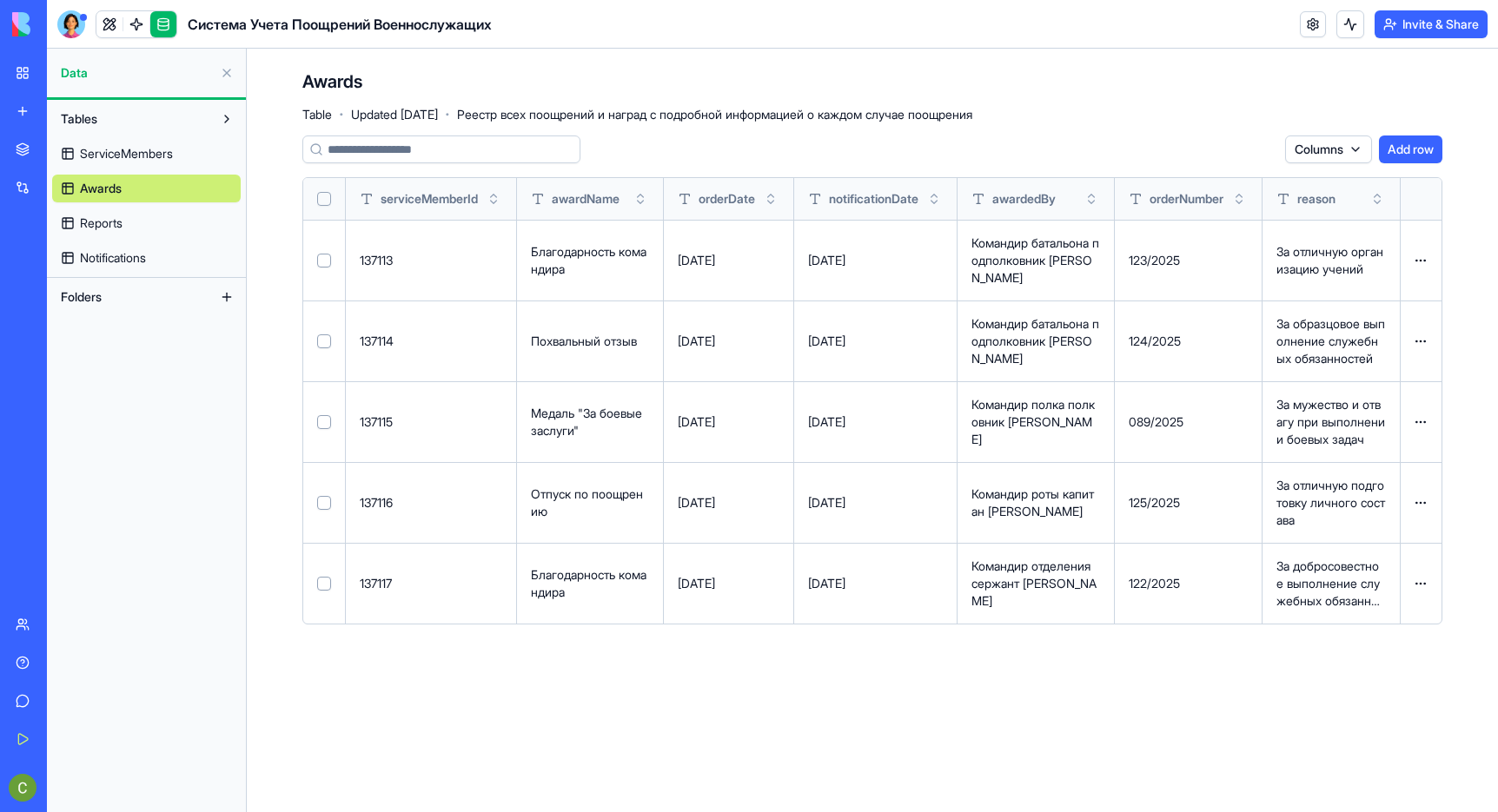
click at [133, 163] on link "ServiceMembers" at bounding box center [147, 154] width 189 height 28
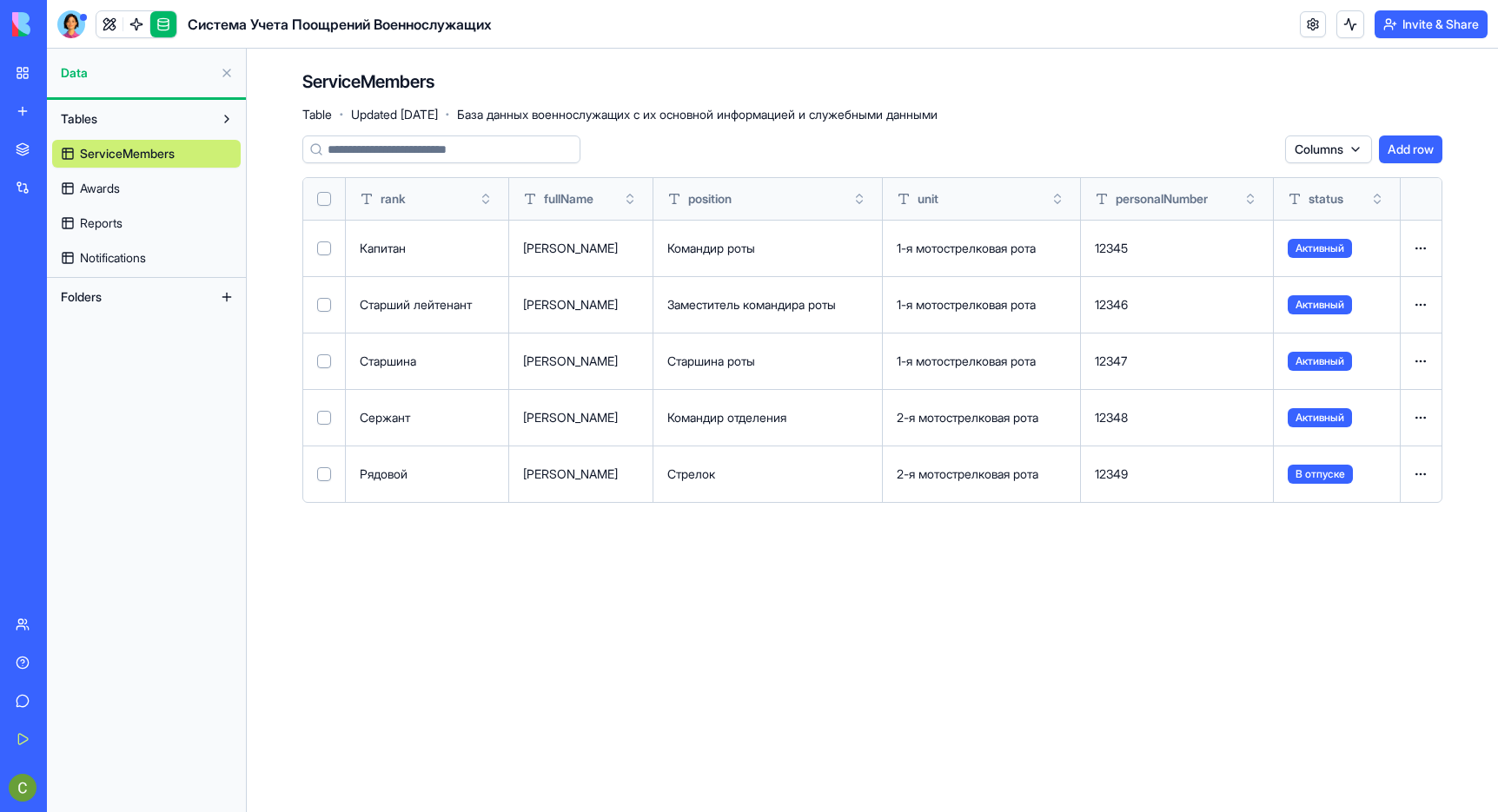
click at [138, 193] on link "Awards" at bounding box center [147, 189] width 189 height 28
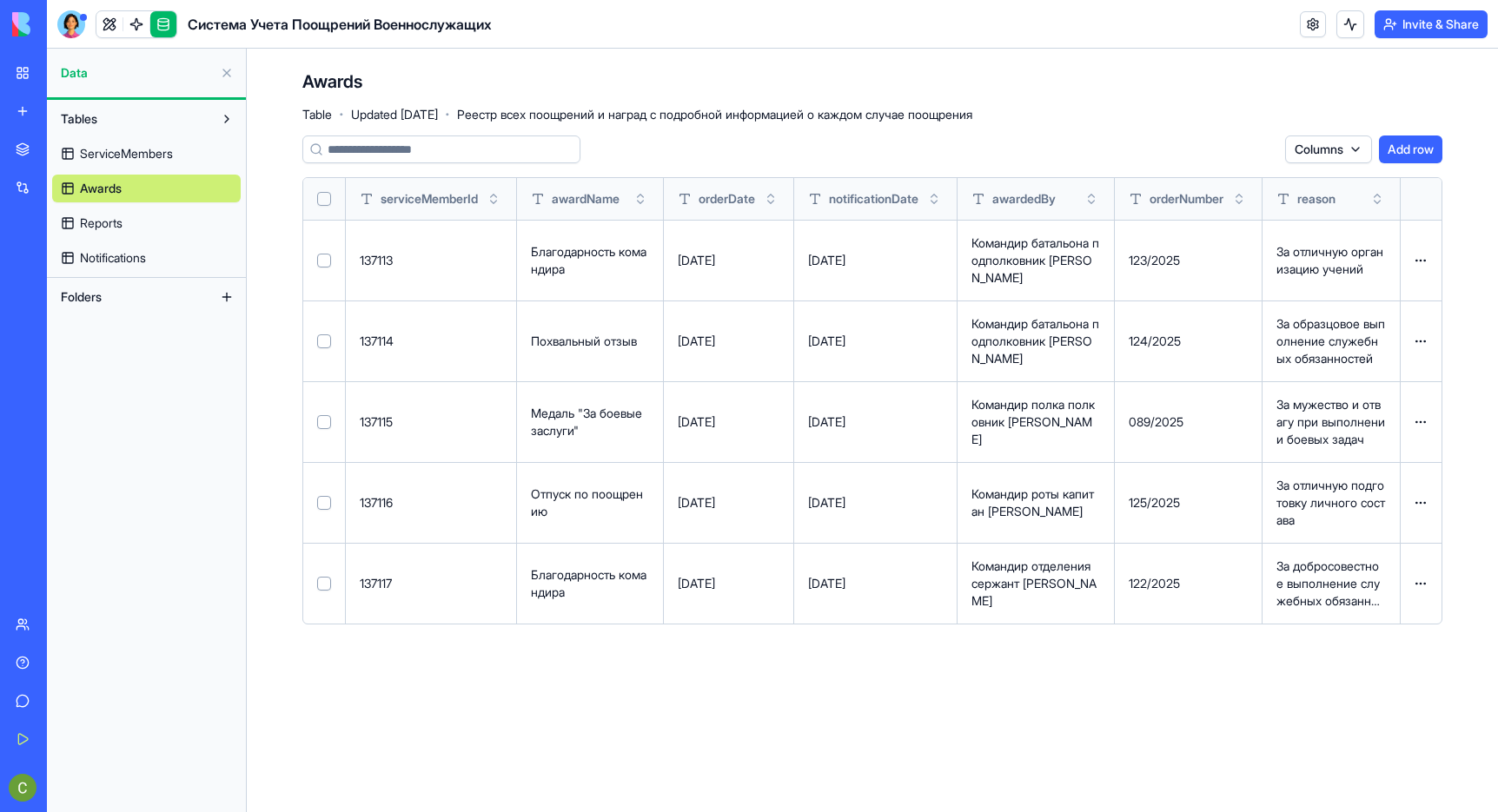
click at [135, 232] on link "Reports" at bounding box center [147, 223] width 189 height 28
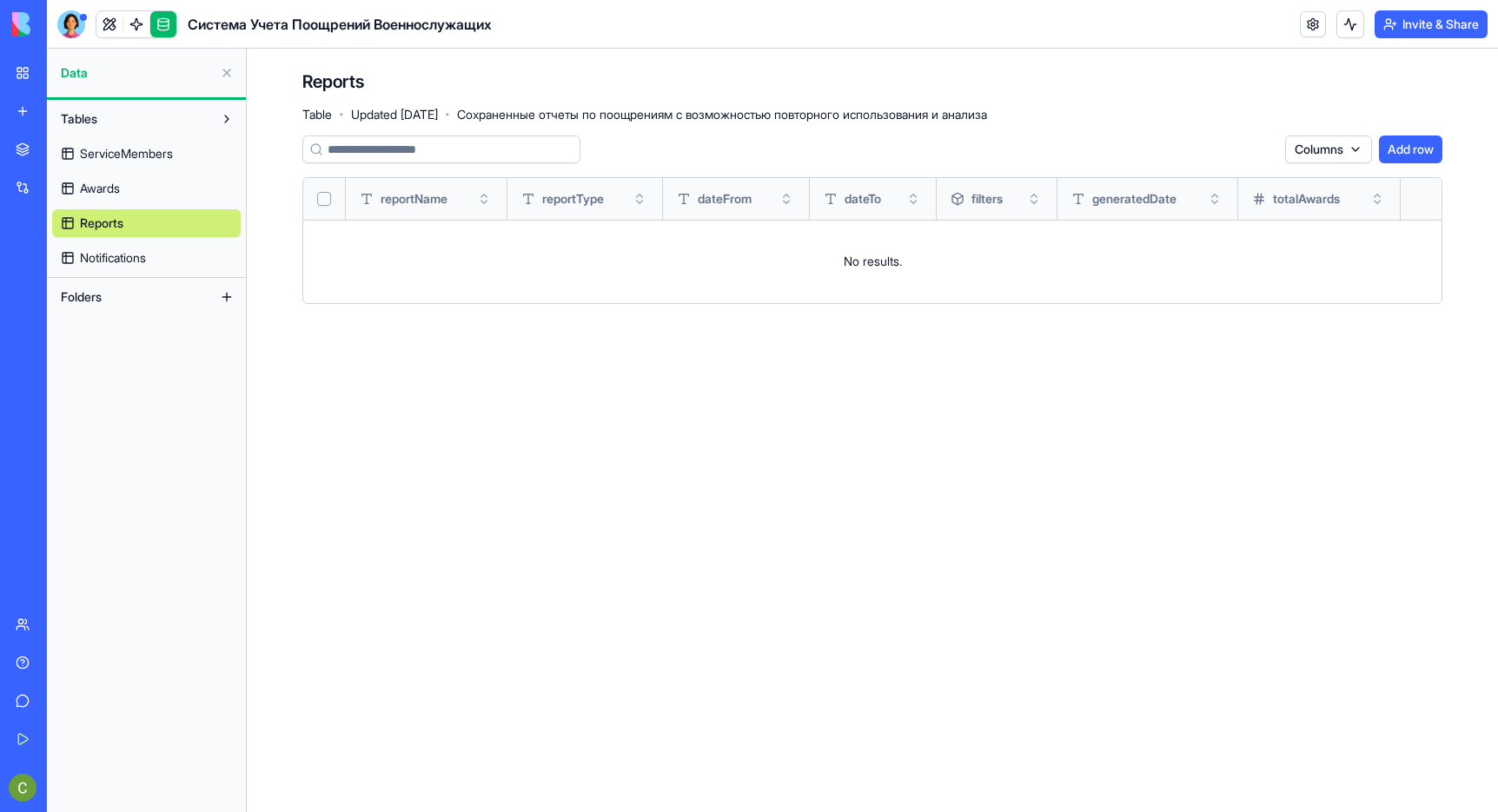
click at [155, 254] on link "Notifications" at bounding box center [147, 258] width 189 height 28
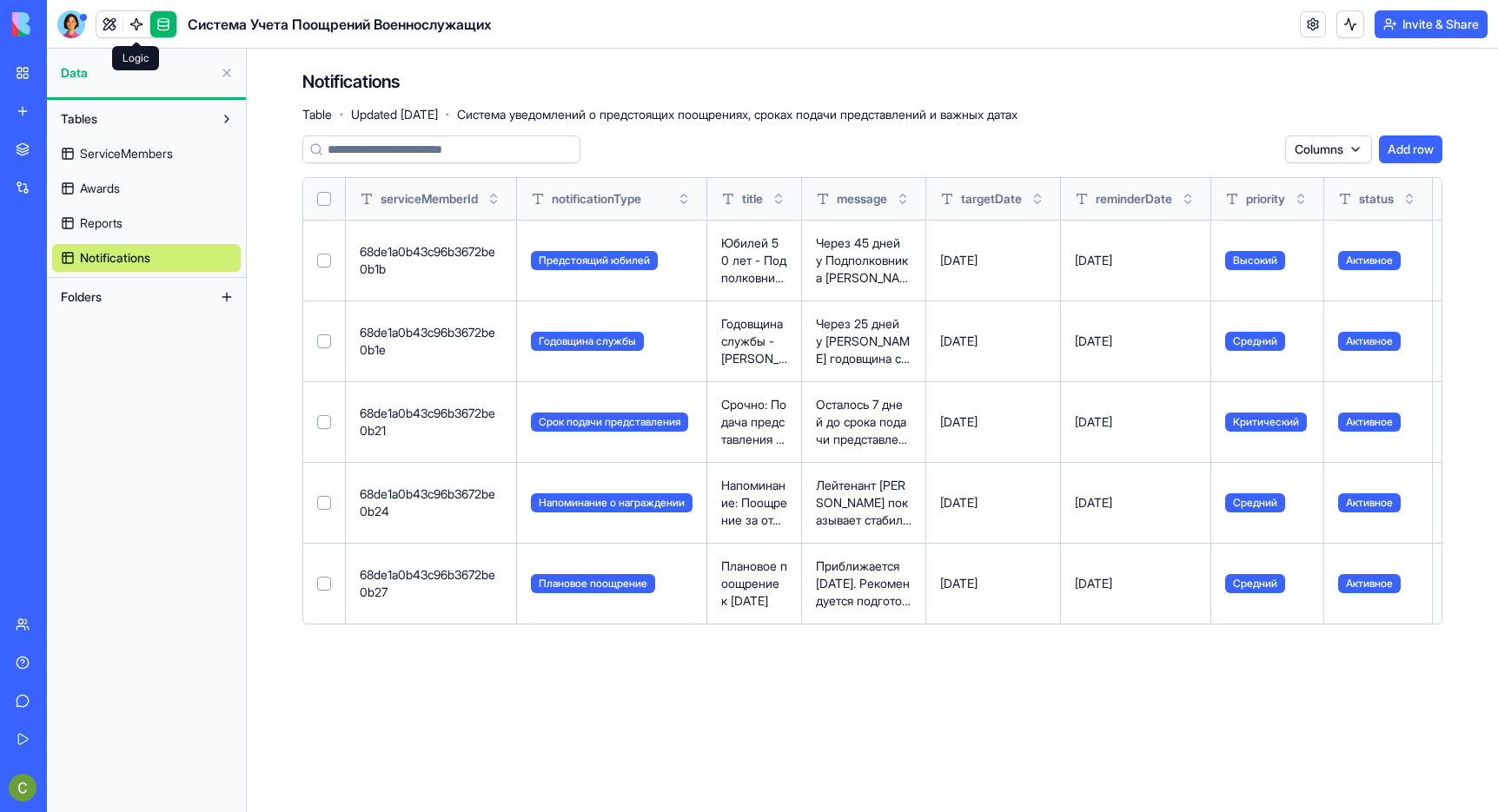
click at [129, 23] on link at bounding box center [136, 24] width 26 height 26
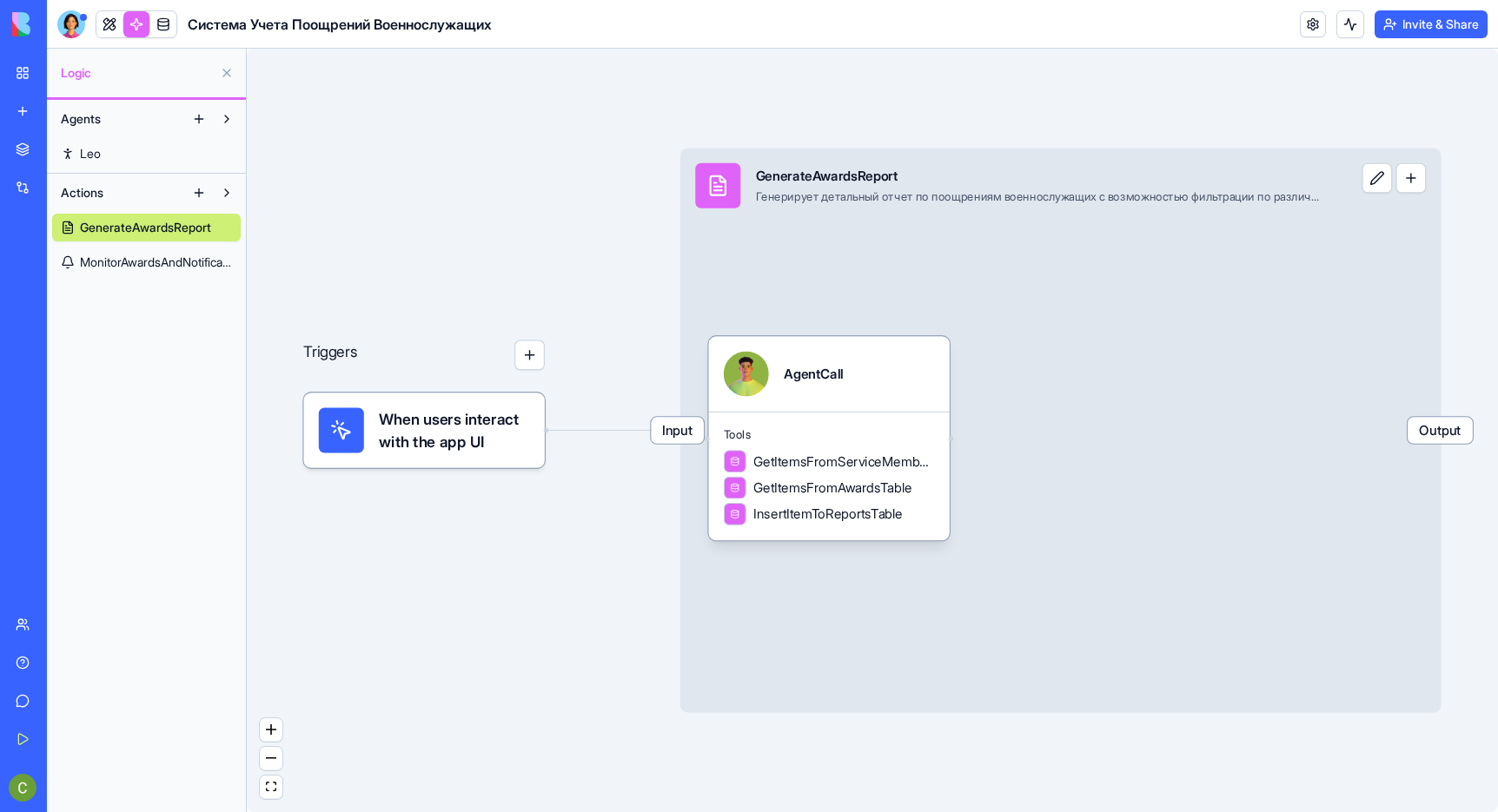
click at [156, 272] on link "MonitorAwardsAndNotifications" at bounding box center [147, 262] width 189 height 28
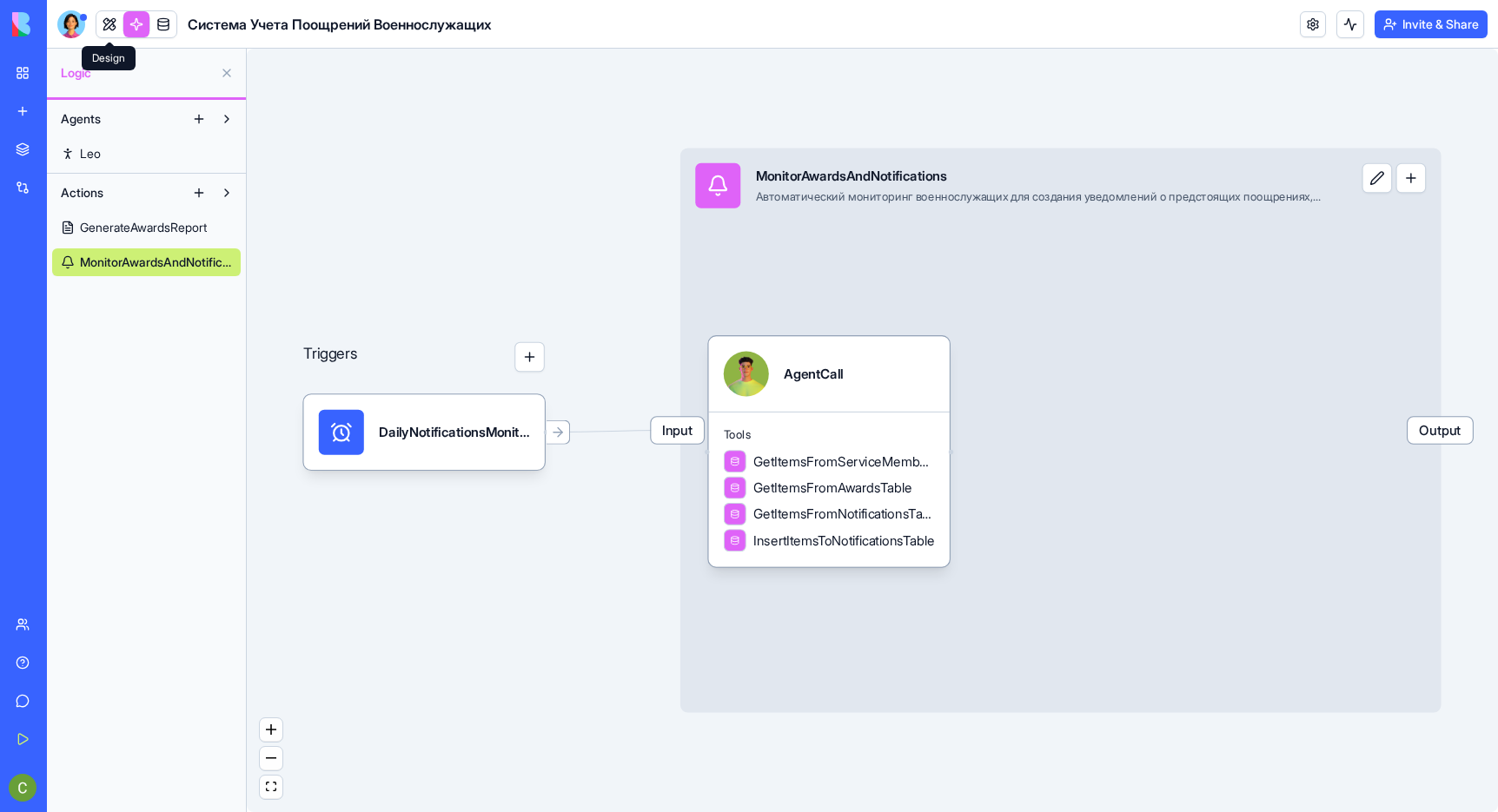
click at [93, 16] on div "Система Учета Поощрений Военнослужащих" at bounding box center [275, 24] width 435 height 28
click at [109, 17] on link at bounding box center [109, 24] width 26 height 26
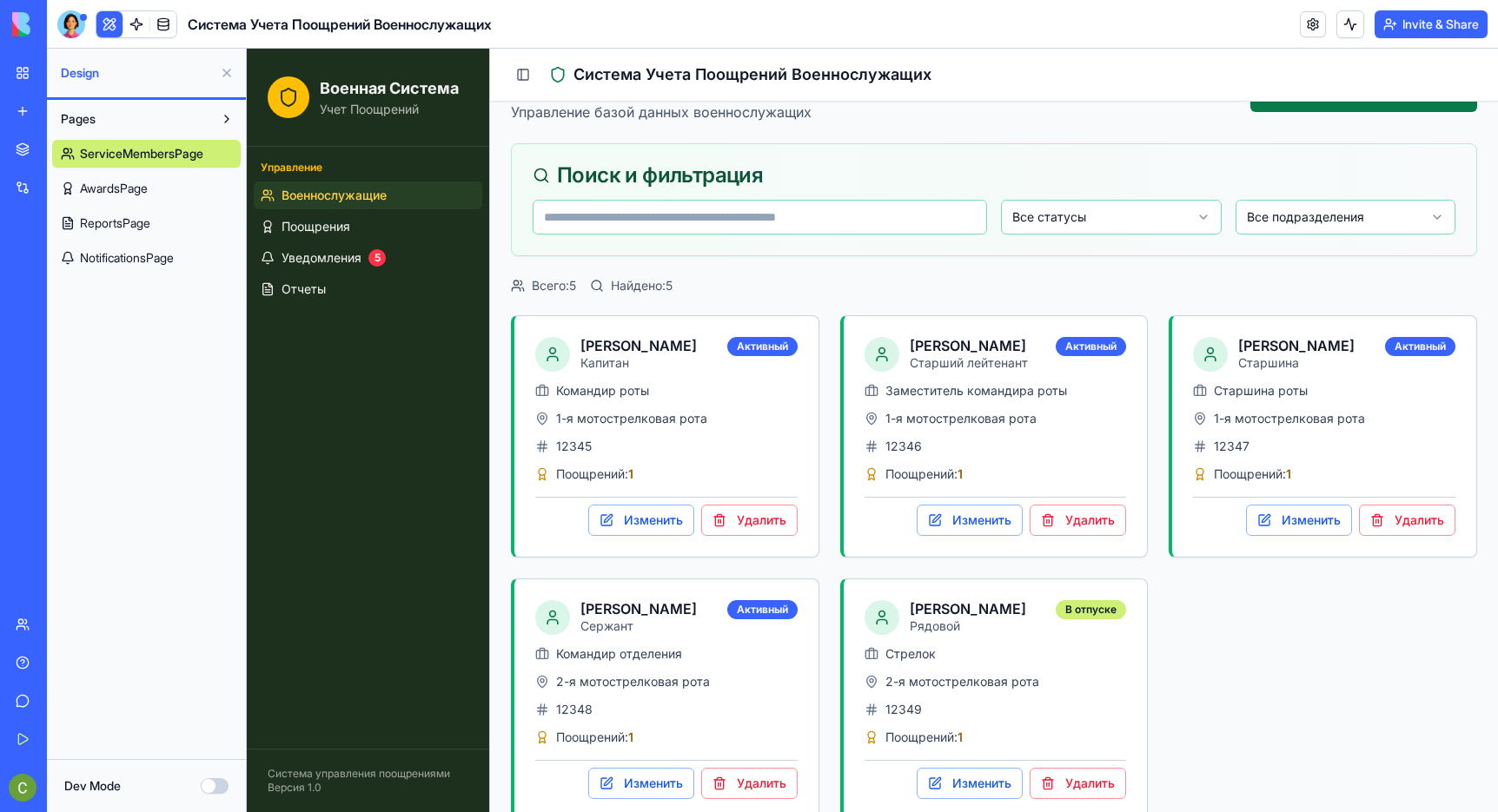
scroll to position [87, 0]
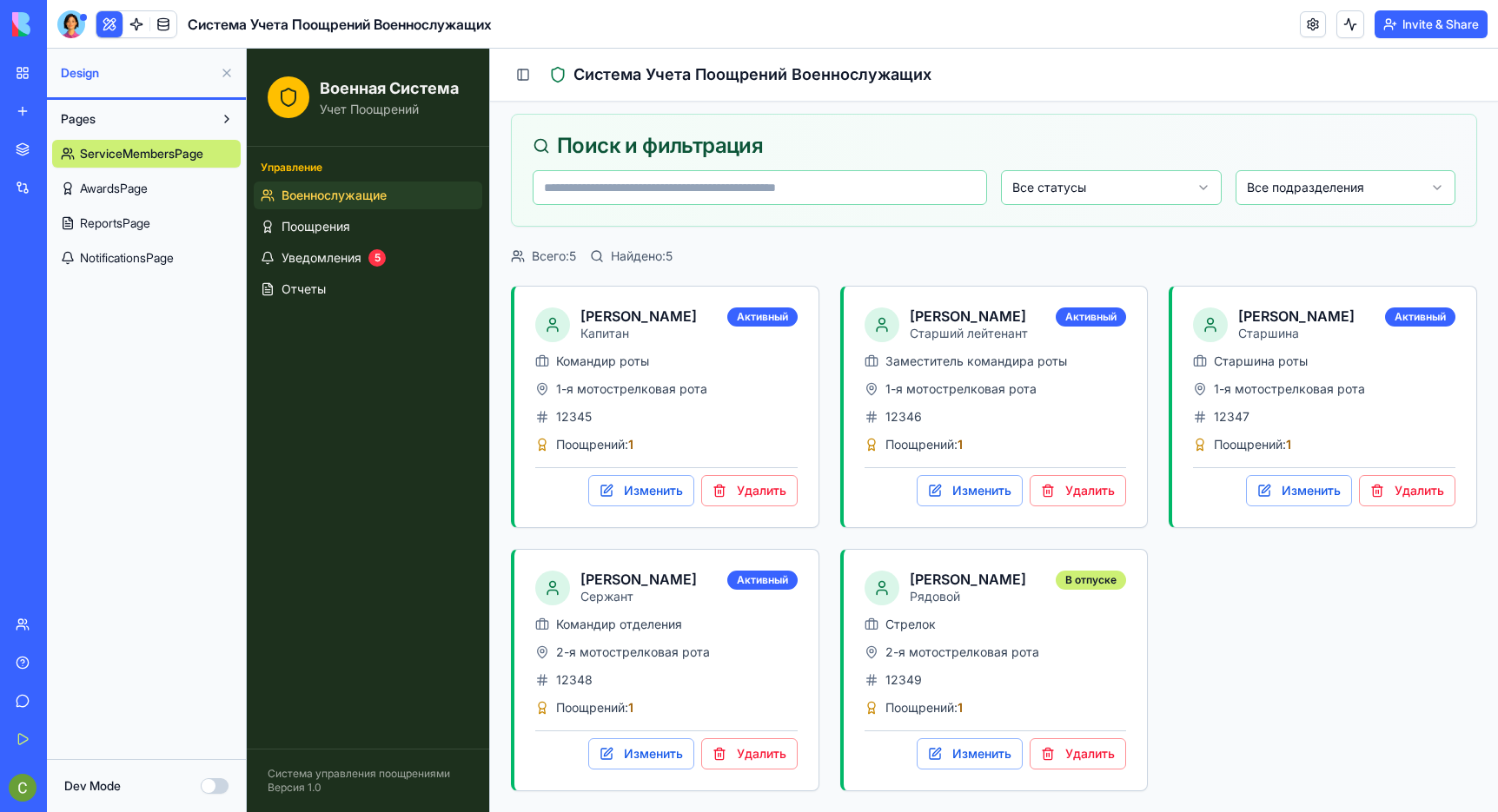
click at [185, 788] on button "Upgrade" at bounding box center [172, 788] width 66 height 28
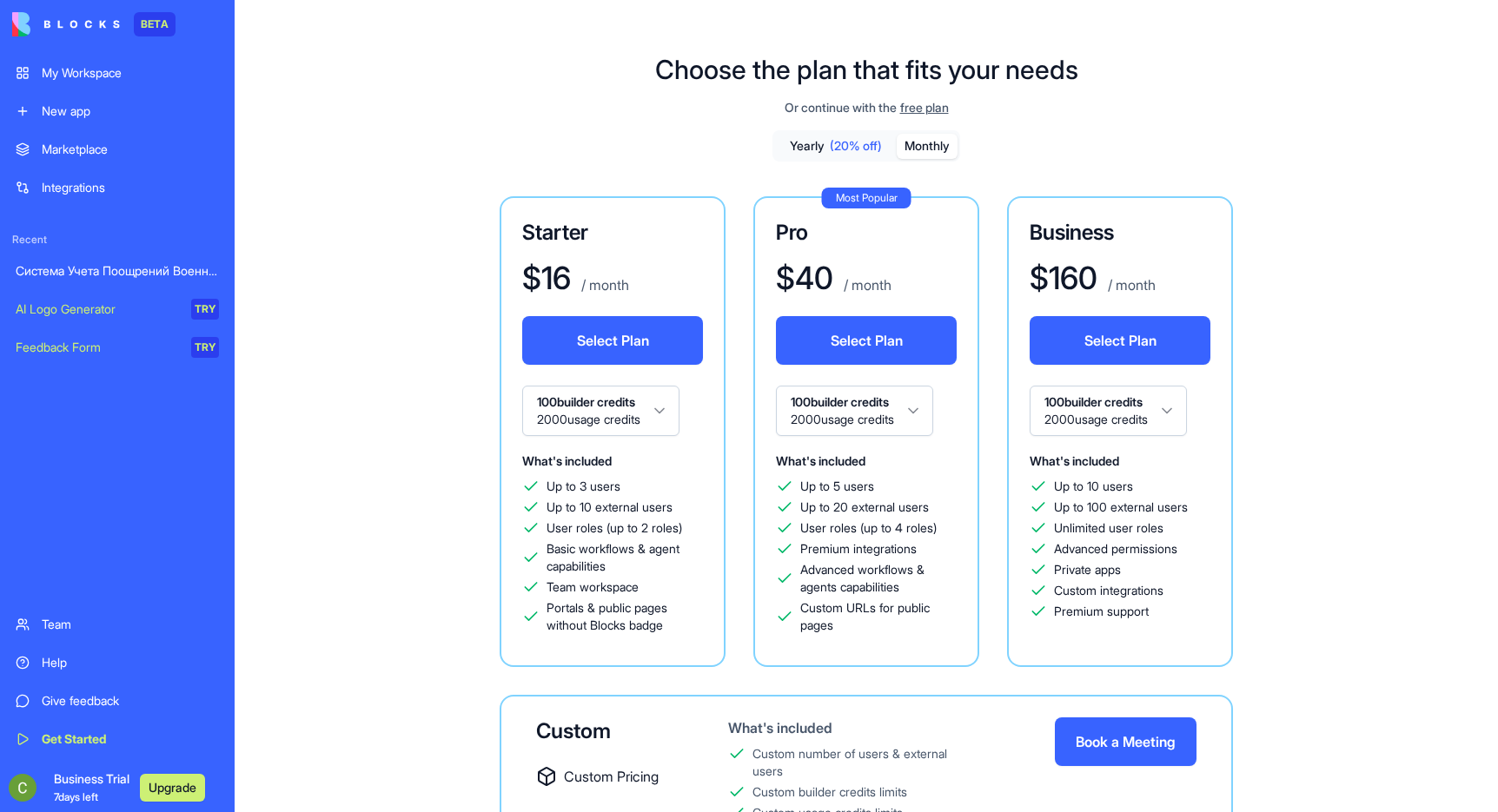
click at [913, 152] on button "Monthly" at bounding box center [927, 146] width 61 height 25
click at [848, 147] on span "(20% off)" at bounding box center [856, 146] width 52 height 17
click at [926, 151] on button "Monthly" at bounding box center [927, 146] width 61 height 25
click at [609, 350] on button "Select Plan" at bounding box center [612, 341] width 181 height 49
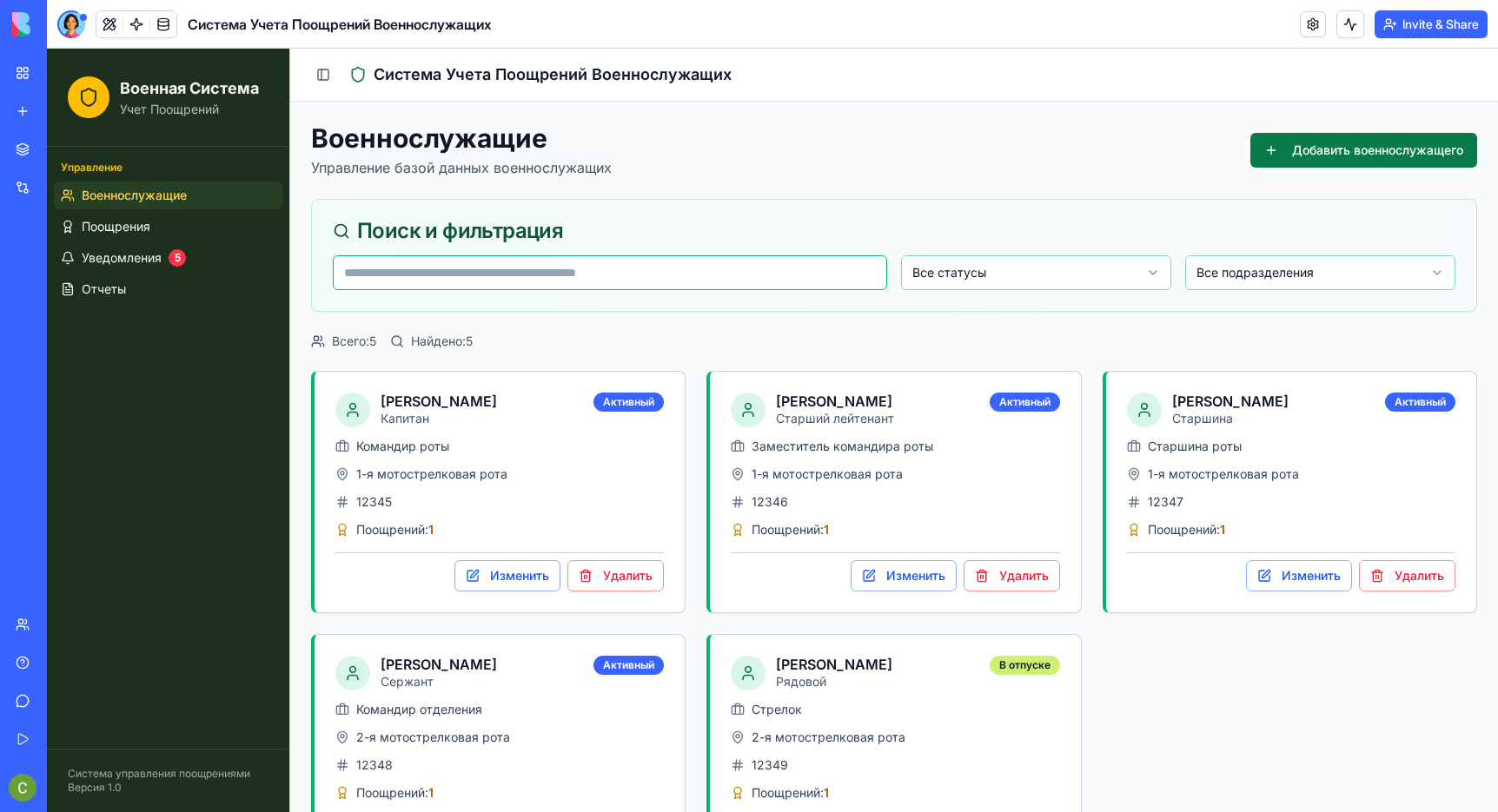
click at [542, 279] on input at bounding box center [610, 273] width 554 height 35
click at [1118, 267] on html "Военная Система Учет Поощрений Управление Военнослужащие Поощрения Уведомления …" at bounding box center [772, 473] width 1451 height 849
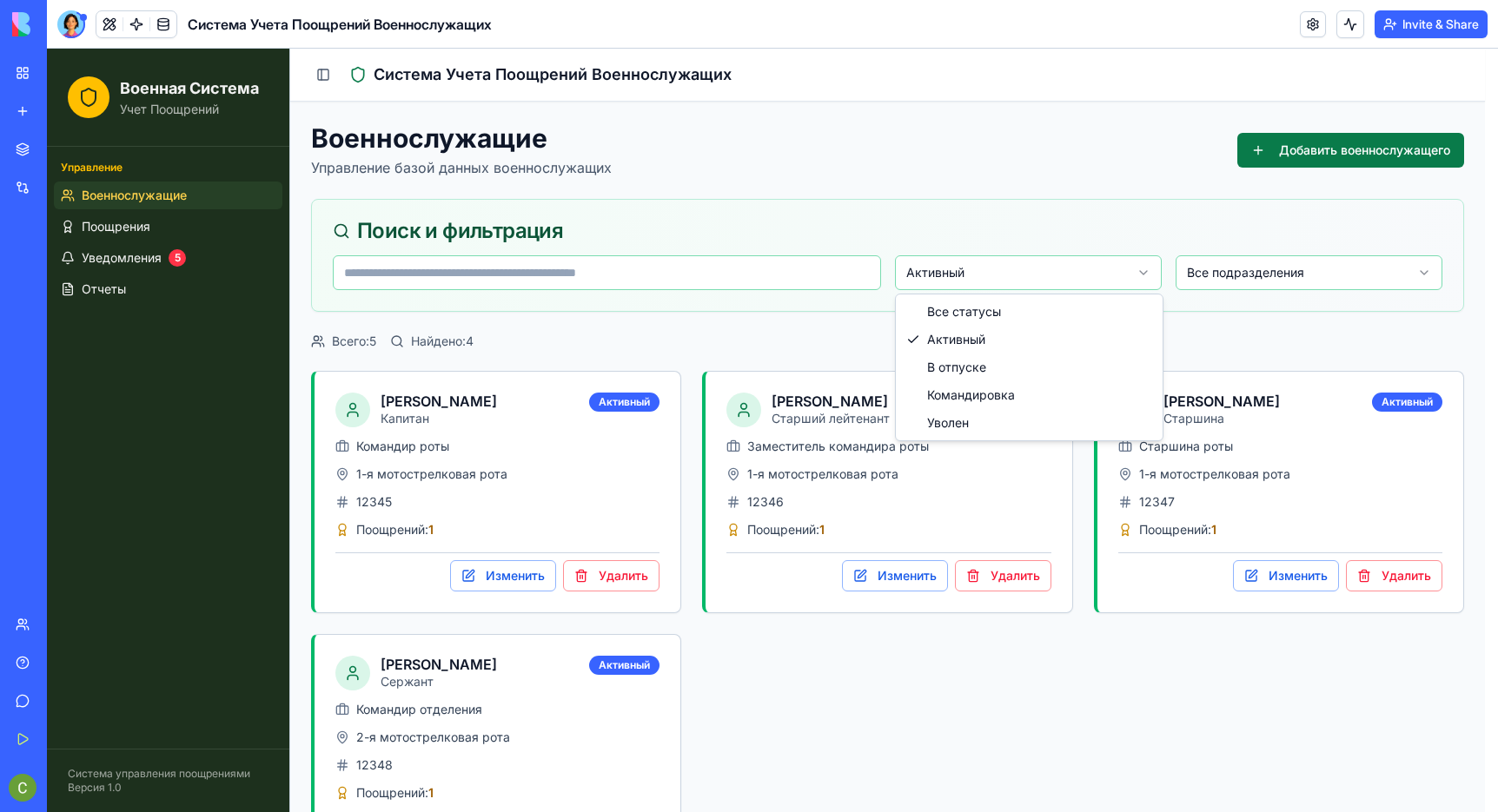
click at [1098, 282] on html "Военная Система Учет Поощрений Управление Военнослужащие Поощрения Уведомления …" at bounding box center [772, 473] width 1451 height 849
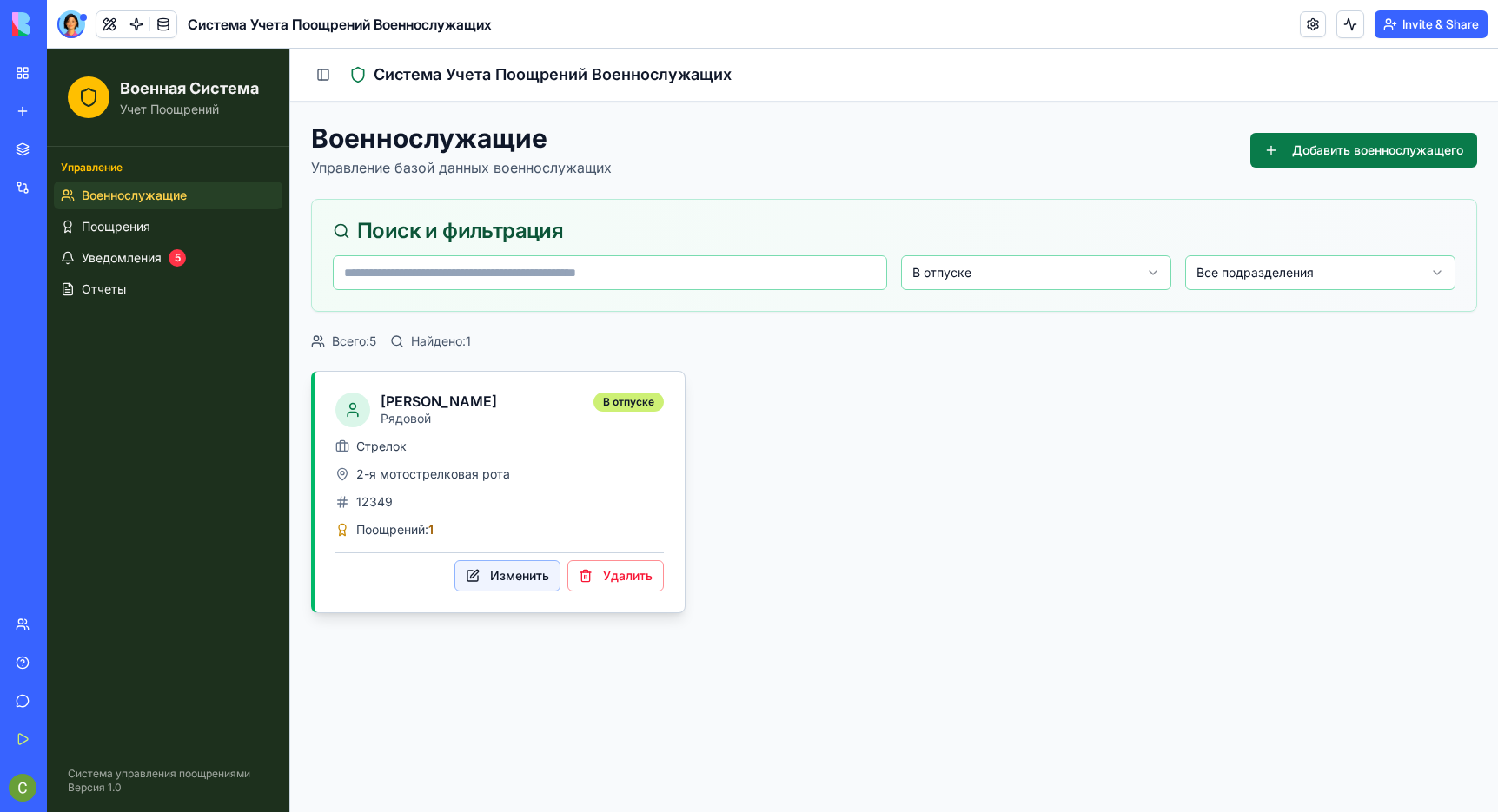
click at [539, 592] on button "Изменить" at bounding box center [507, 576] width 106 height 31
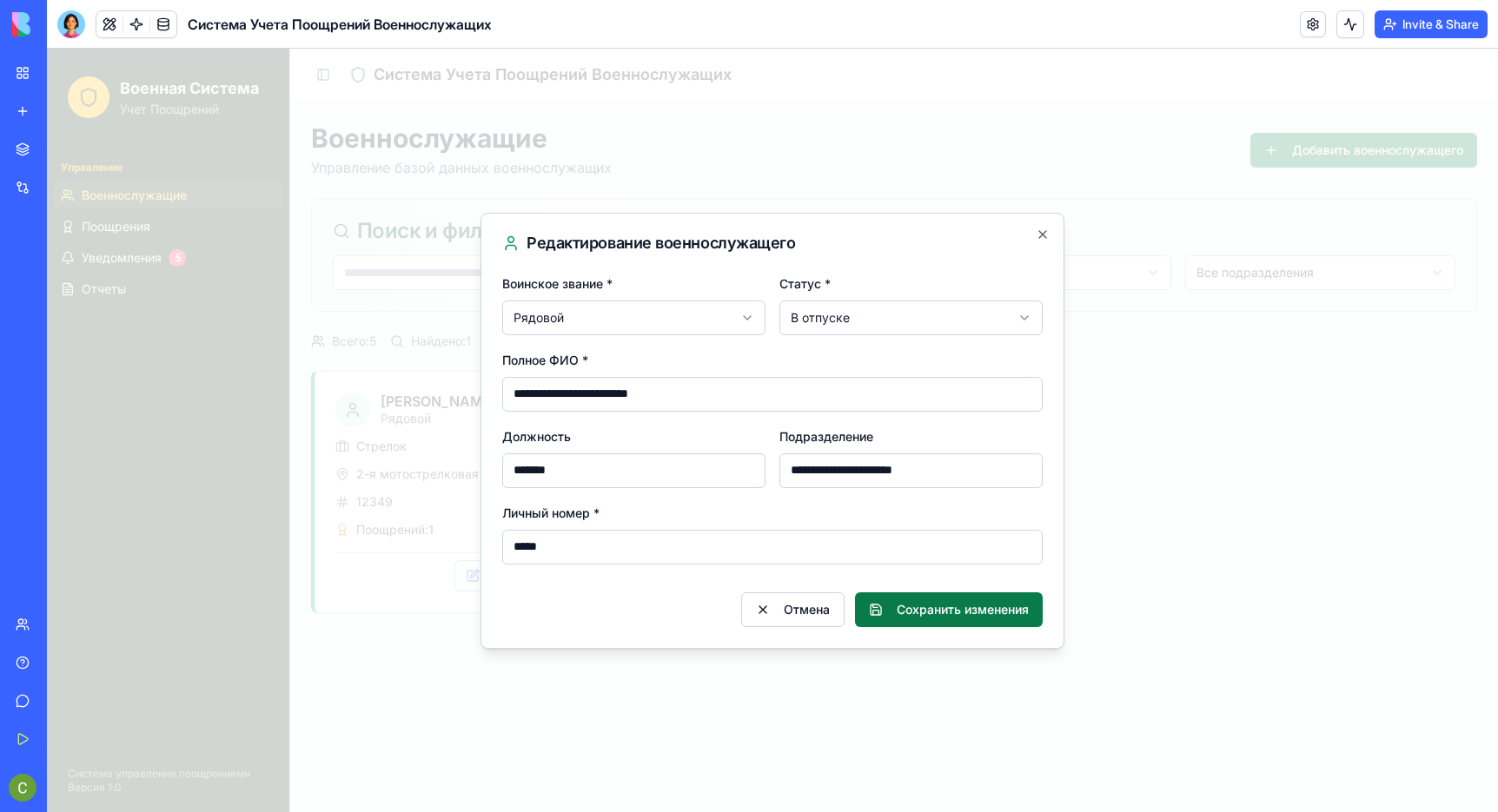
click at [860, 319] on body "**********" at bounding box center [772, 430] width 1451 height 763
click at [907, 611] on button "Сохранить изменения" at bounding box center [949, 610] width 188 height 35
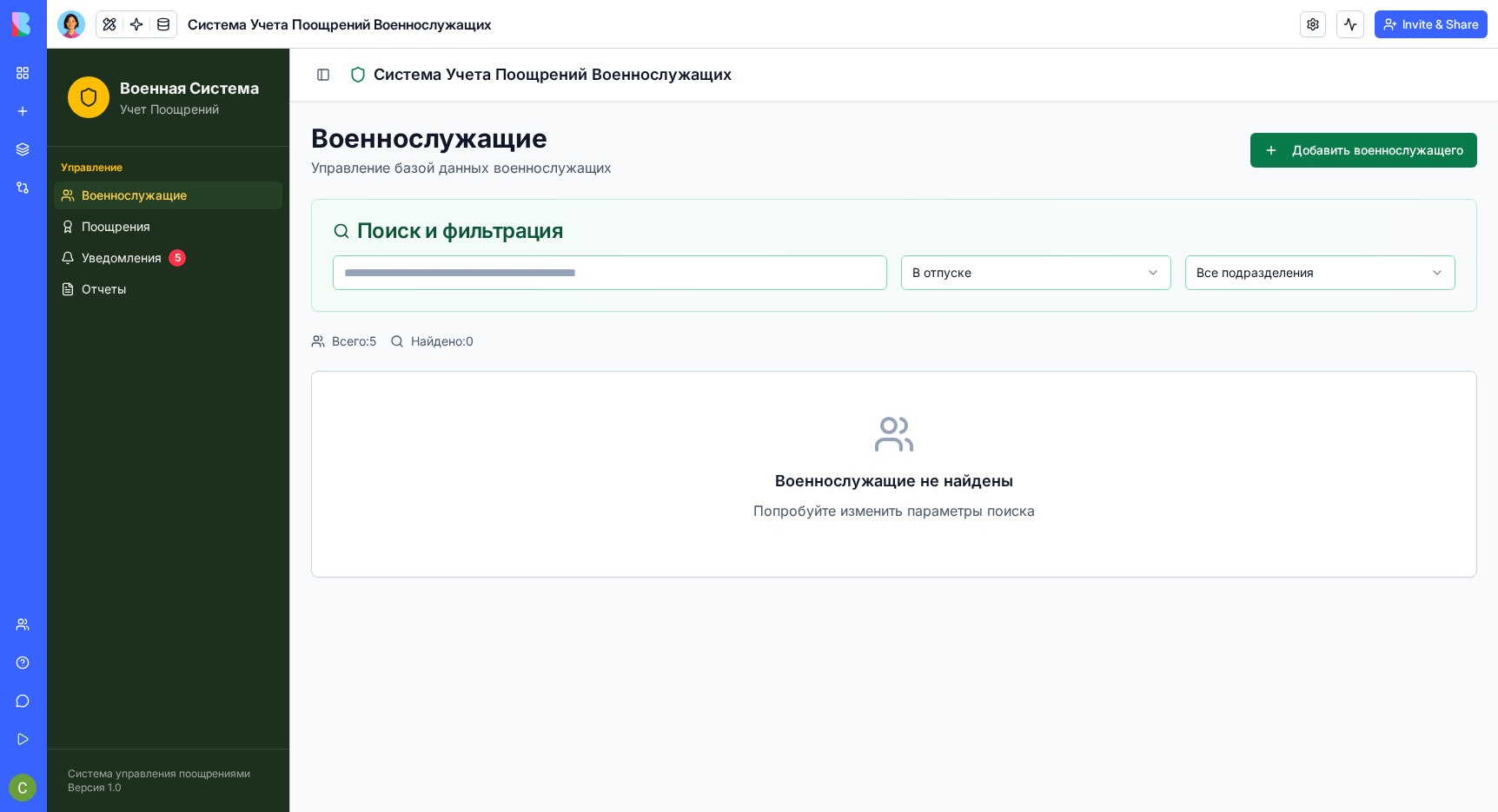
click at [839, 491] on h3 "Военнослужащие не найдены" at bounding box center [894, 481] width 1081 height 24
click at [1133, 274] on html "Военная Система Учет Поощрений Управление Военнослужащие Поощрения Уведомления …" at bounding box center [772, 430] width 1451 height 763
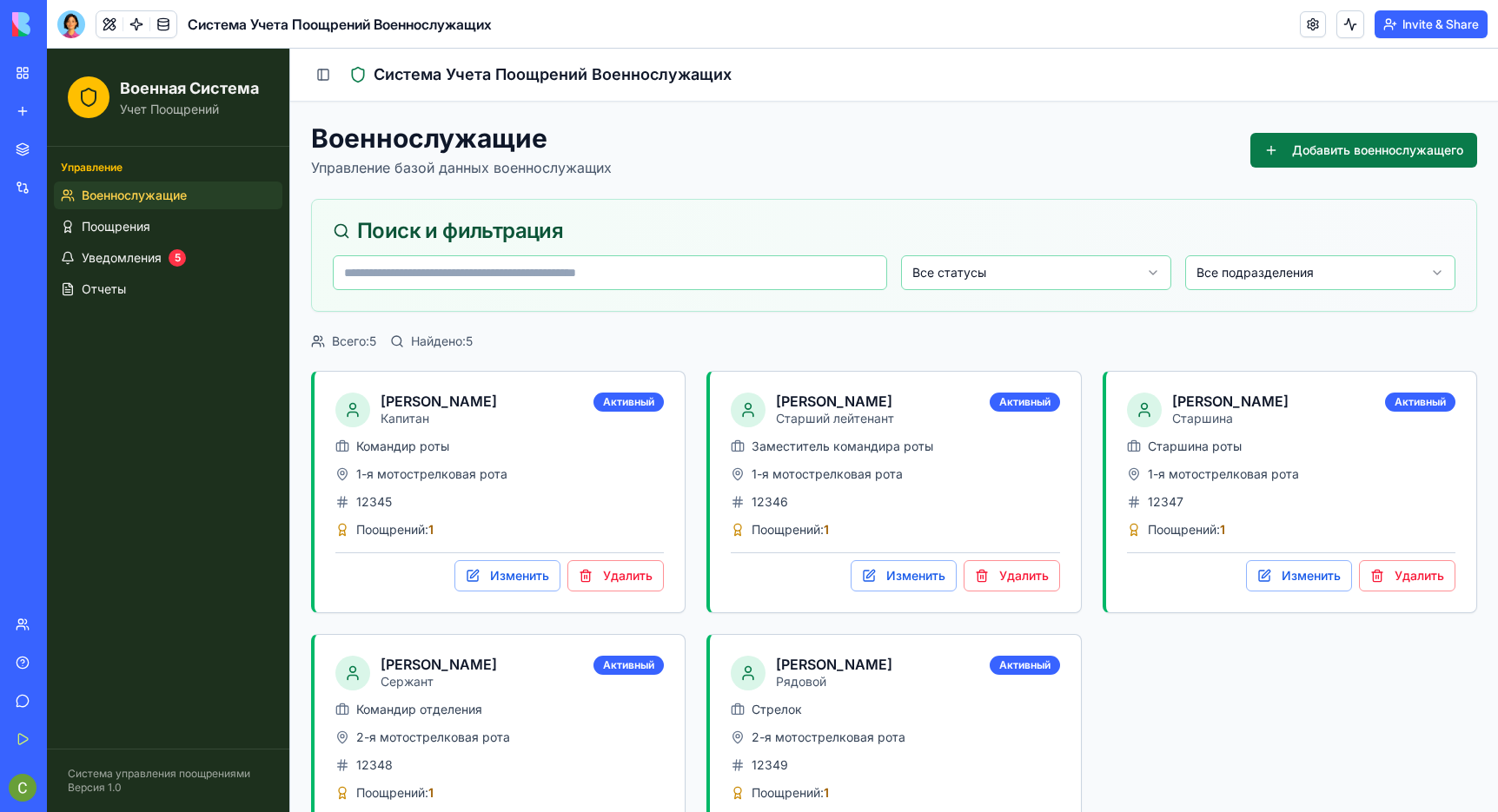
click at [1074, 272] on html "Военная Система Учет Поощрений Управление Военнослужащие Поощрения Уведомления …" at bounding box center [772, 473] width 1451 height 849
drag, startPoint x: 670, startPoint y: 448, endPoint x: 1076, endPoint y: 168, distance: 493.2
click at [1076, 168] on div "Военнослужащие Управление базой данных военнослужащих Добавить военнослужащего" at bounding box center [894, 150] width 1166 height 56
